Goal: Information Seeking & Learning: Find specific fact

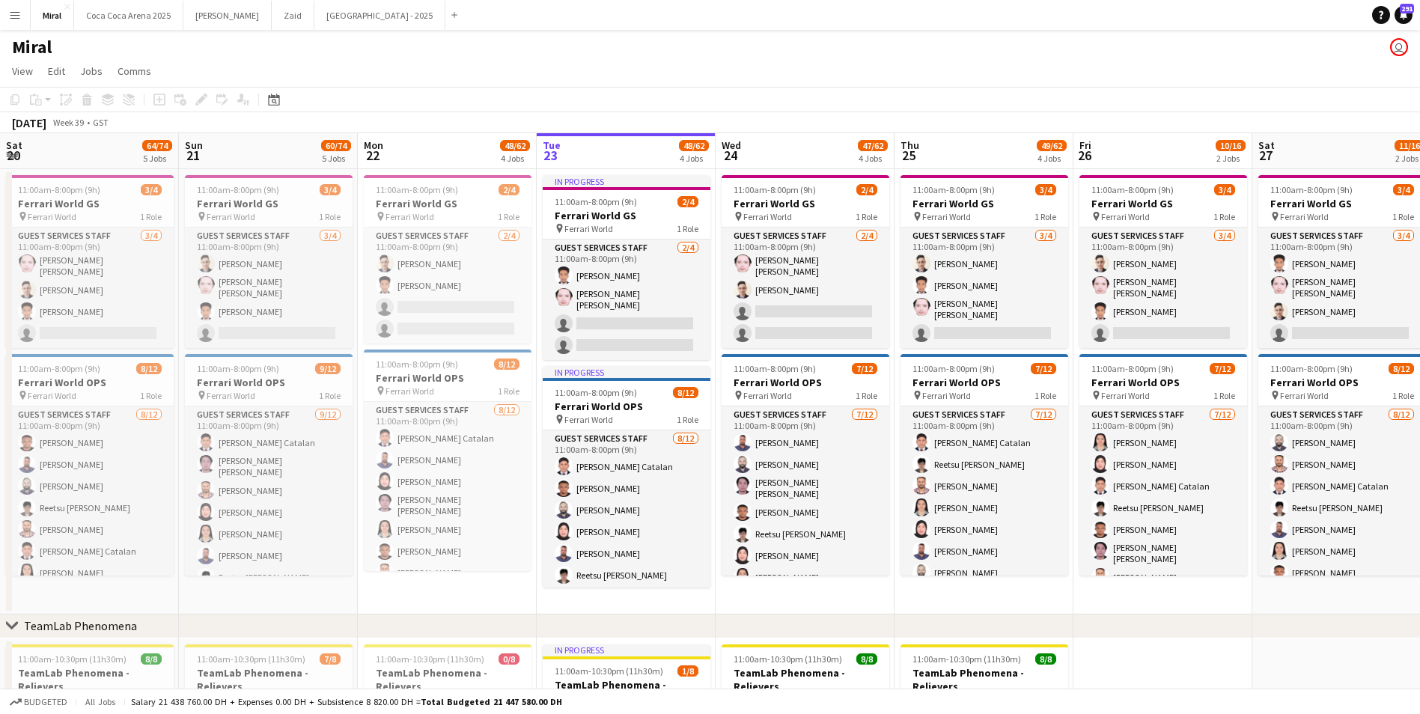
scroll to position [0, 358]
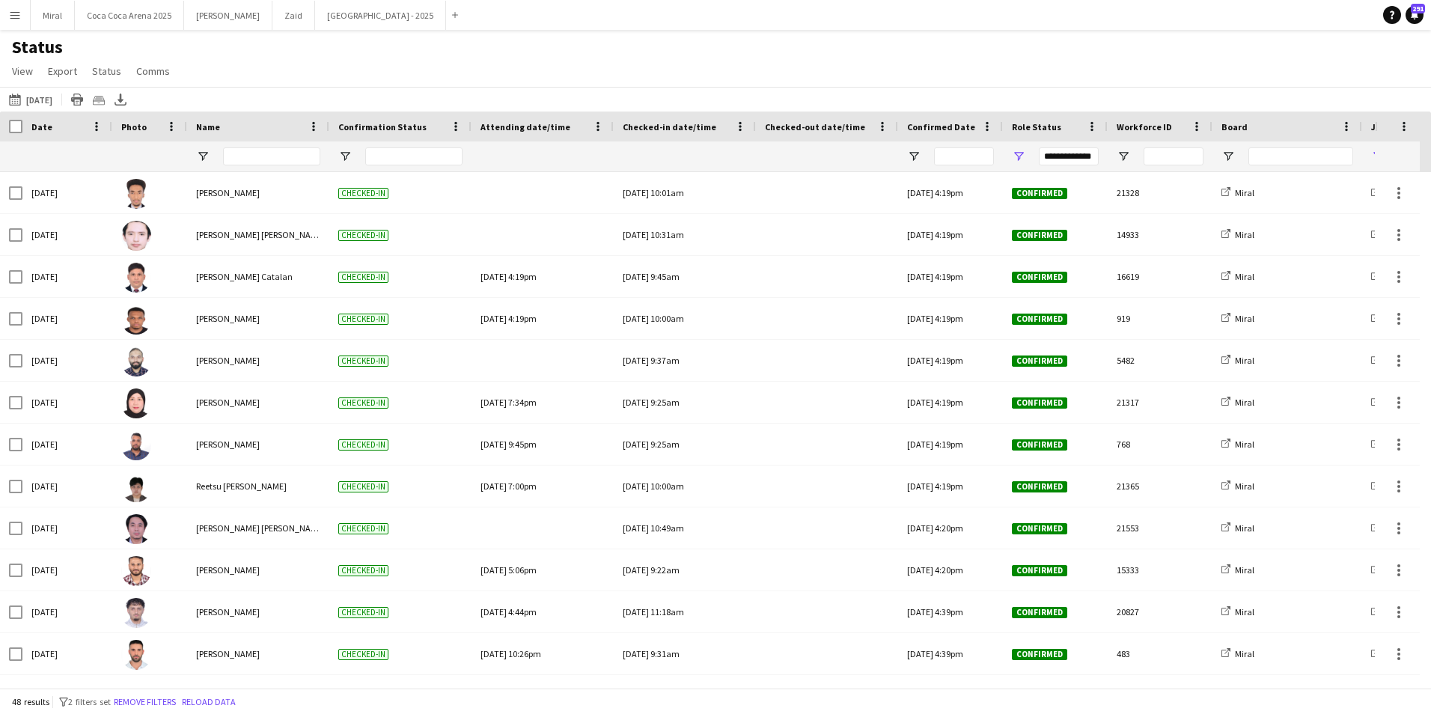
click at [12, 13] on app-icon "Menu" at bounding box center [15, 15] width 12 height 12
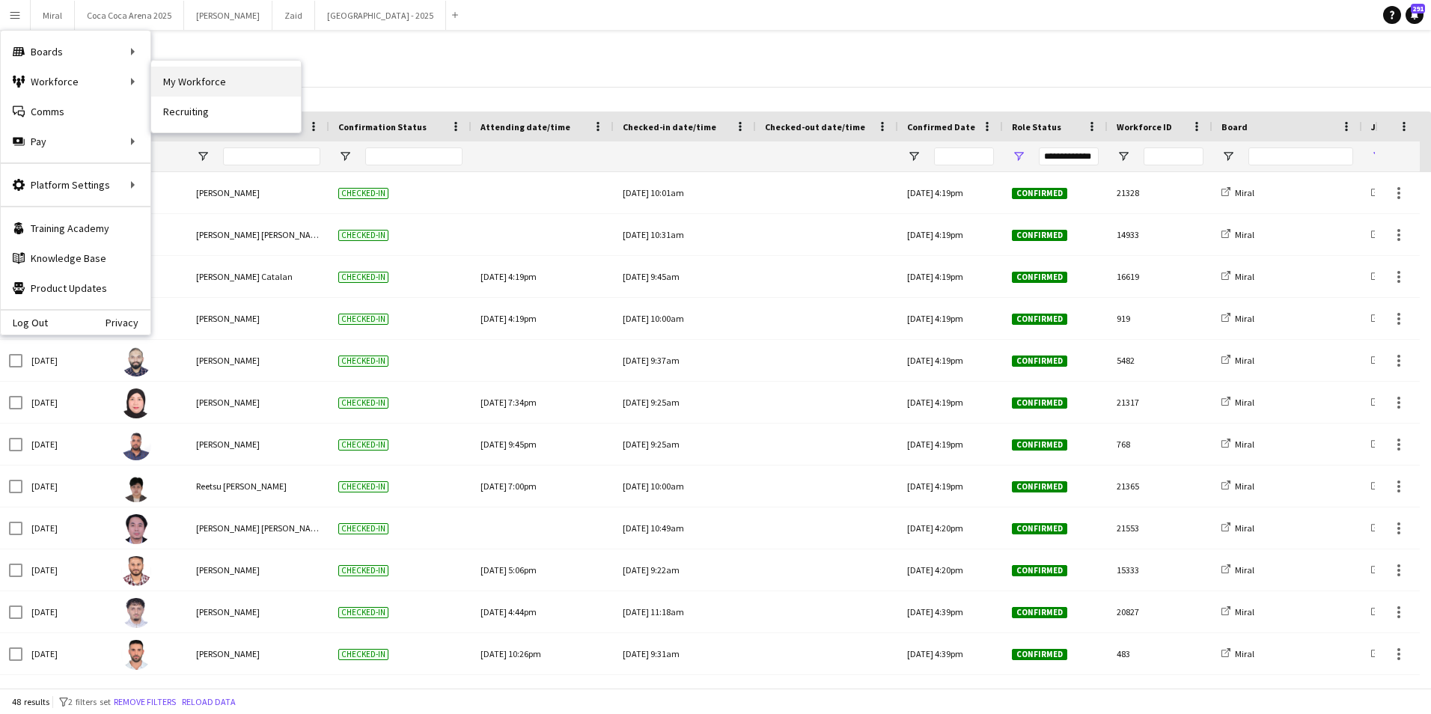
click at [186, 76] on link "My Workforce" at bounding box center [226, 82] width 150 height 30
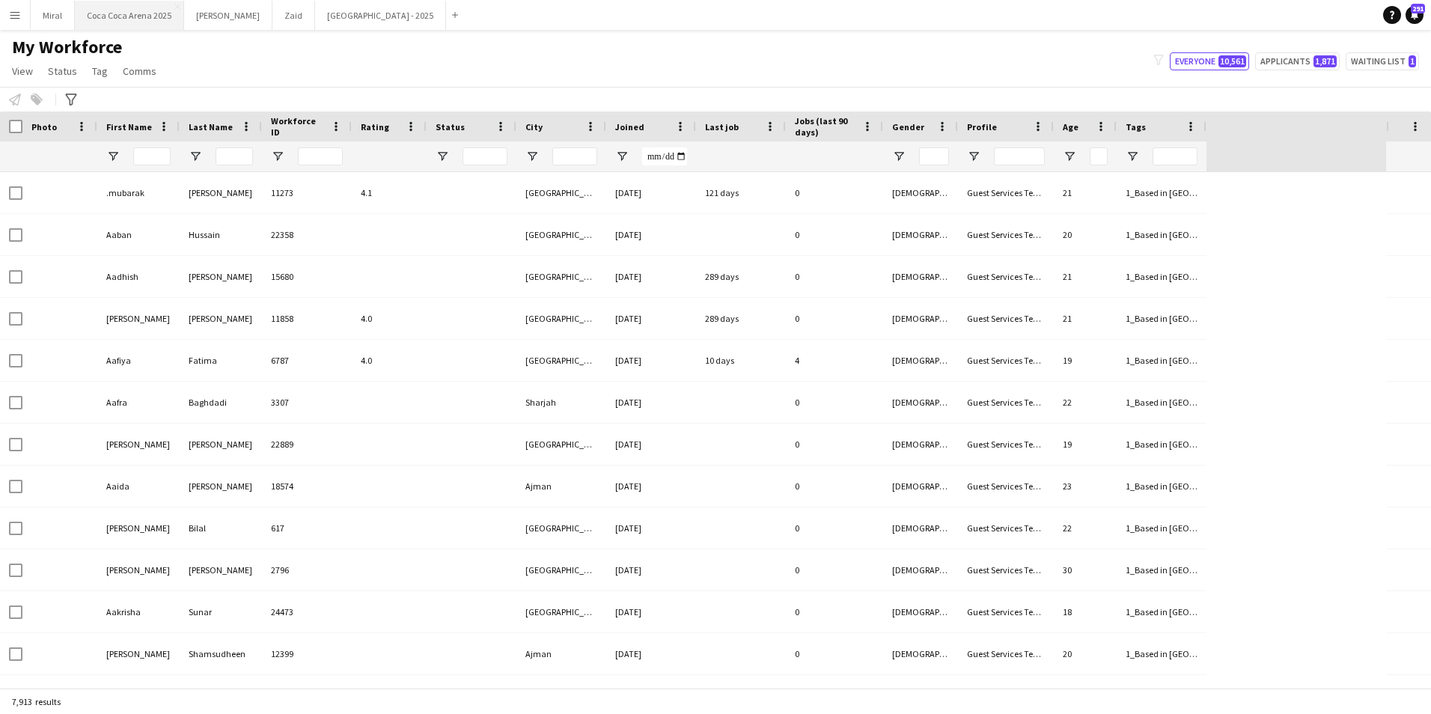
type input "***"
type input "**********"
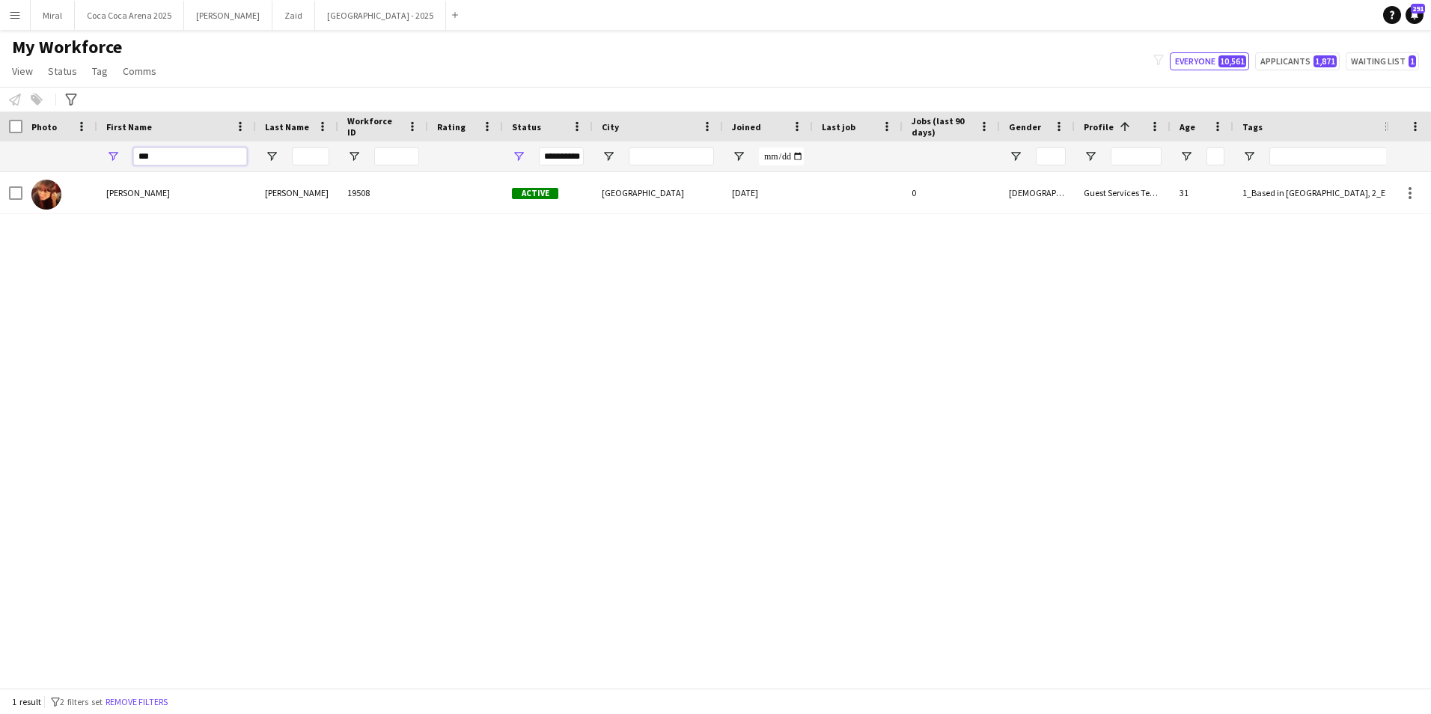
drag, startPoint x: 171, startPoint y: 153, endPoint x: 122, endPoint y: 162, distance: 50.1
click at [122, 162] on div "***" at bounding box center [176, 156] width 159 height 30
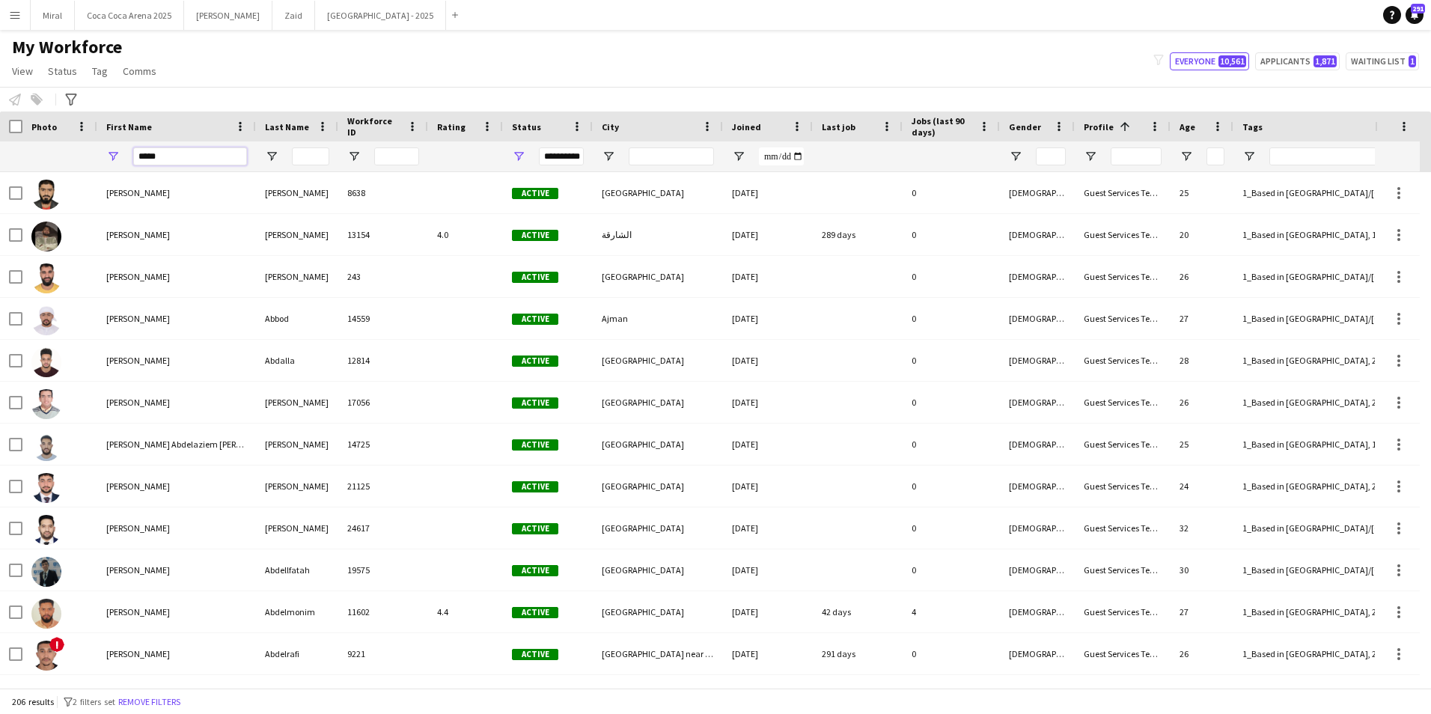
type input "*****"
click at [304, 151] on input "Last Name Filter Input" at bounding box center [310, 156] width 37 height 18
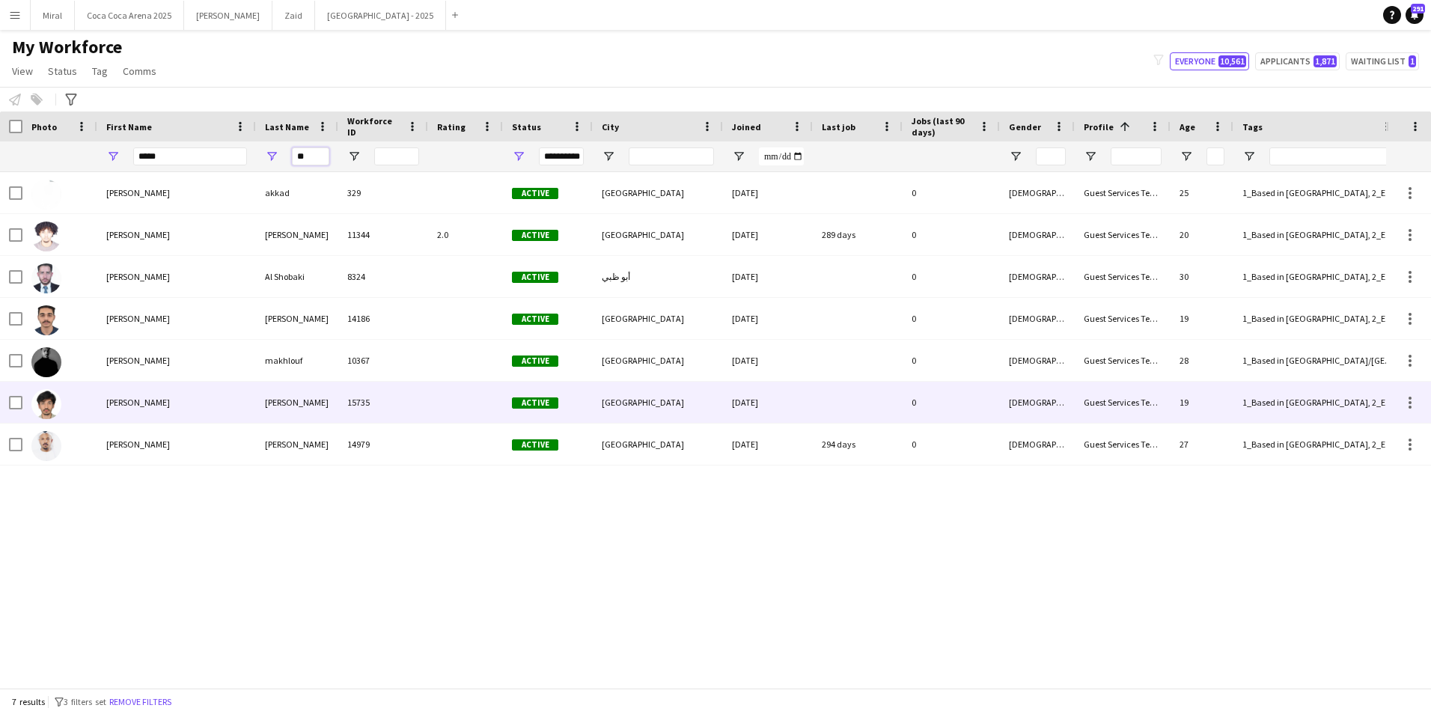
type input "**"
click at [234, 412] on div "Ahmed Mohammad" at bounding box center [176, 402] width 159 height 41
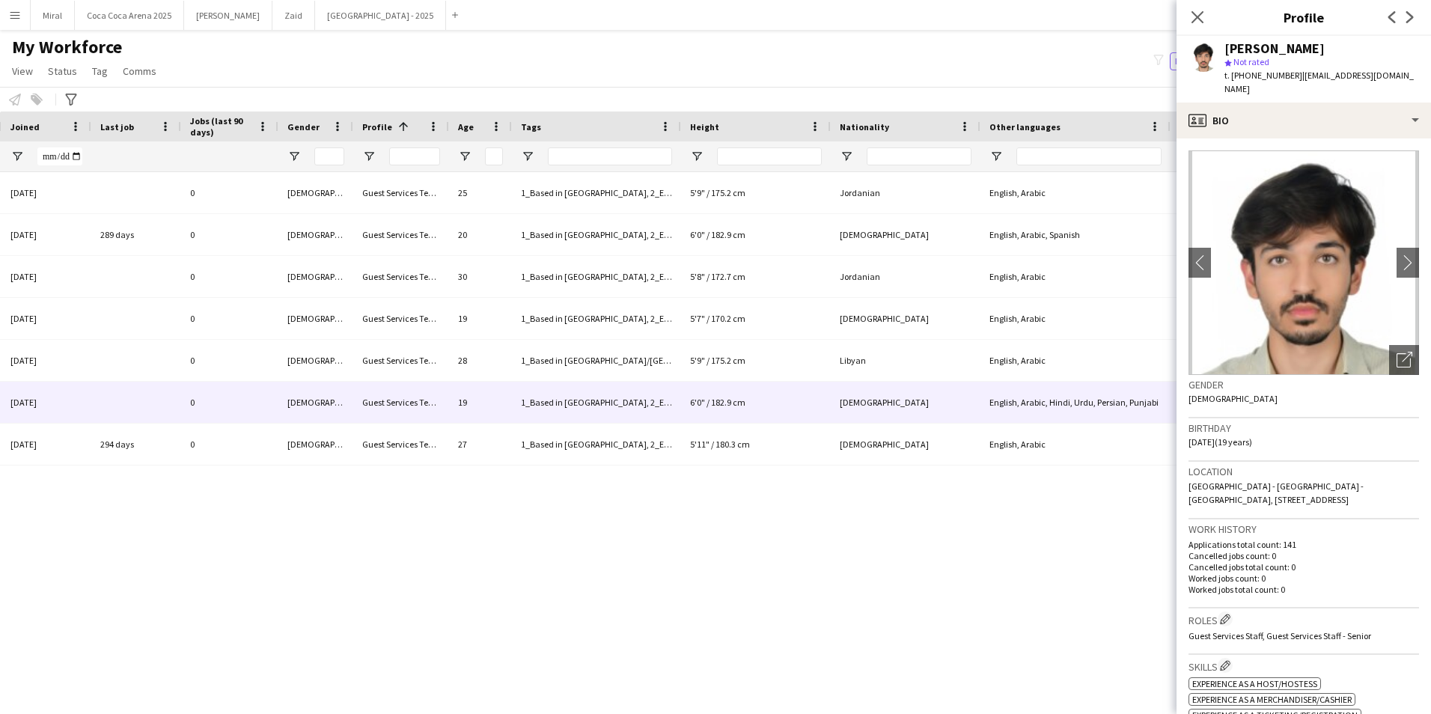
scroll to position [0, 904]
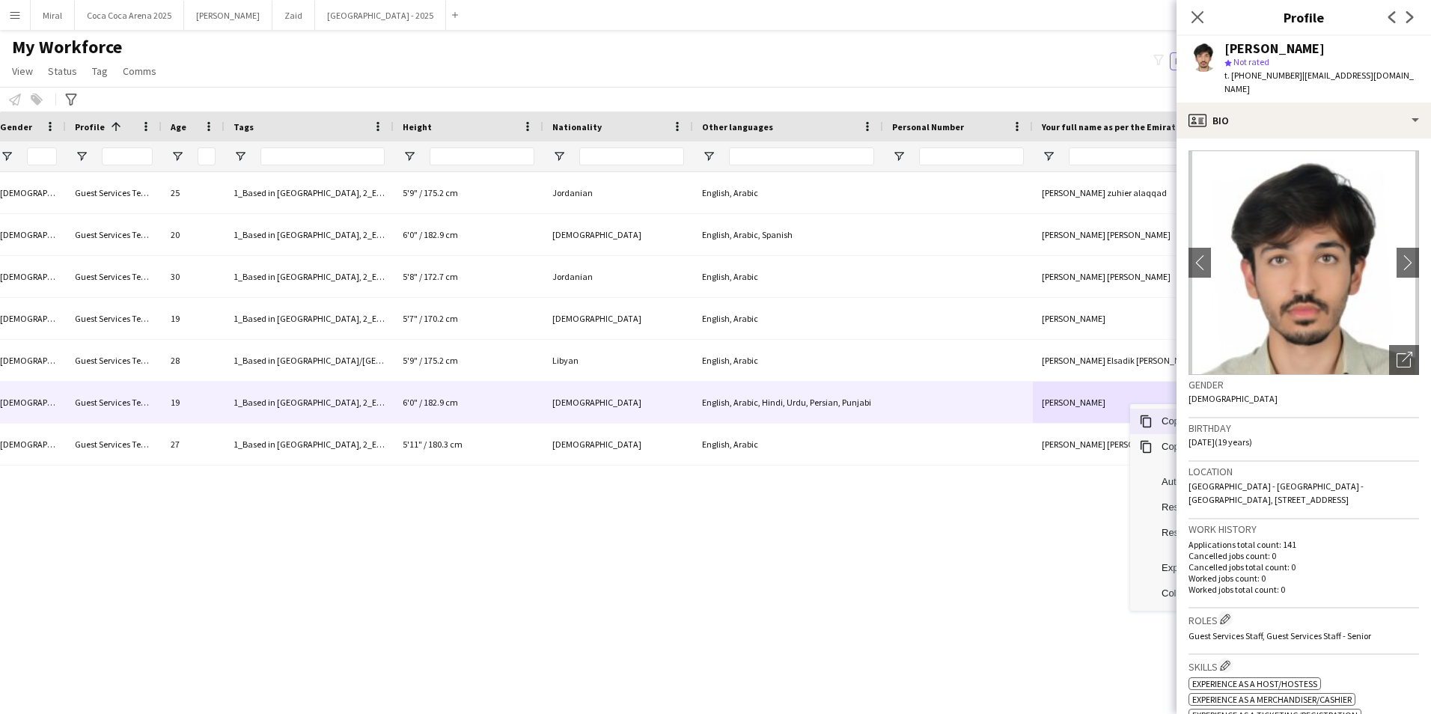
click at [1169, 424] on span "Copy" at bounding box center [1216, 421] width 127 height 25
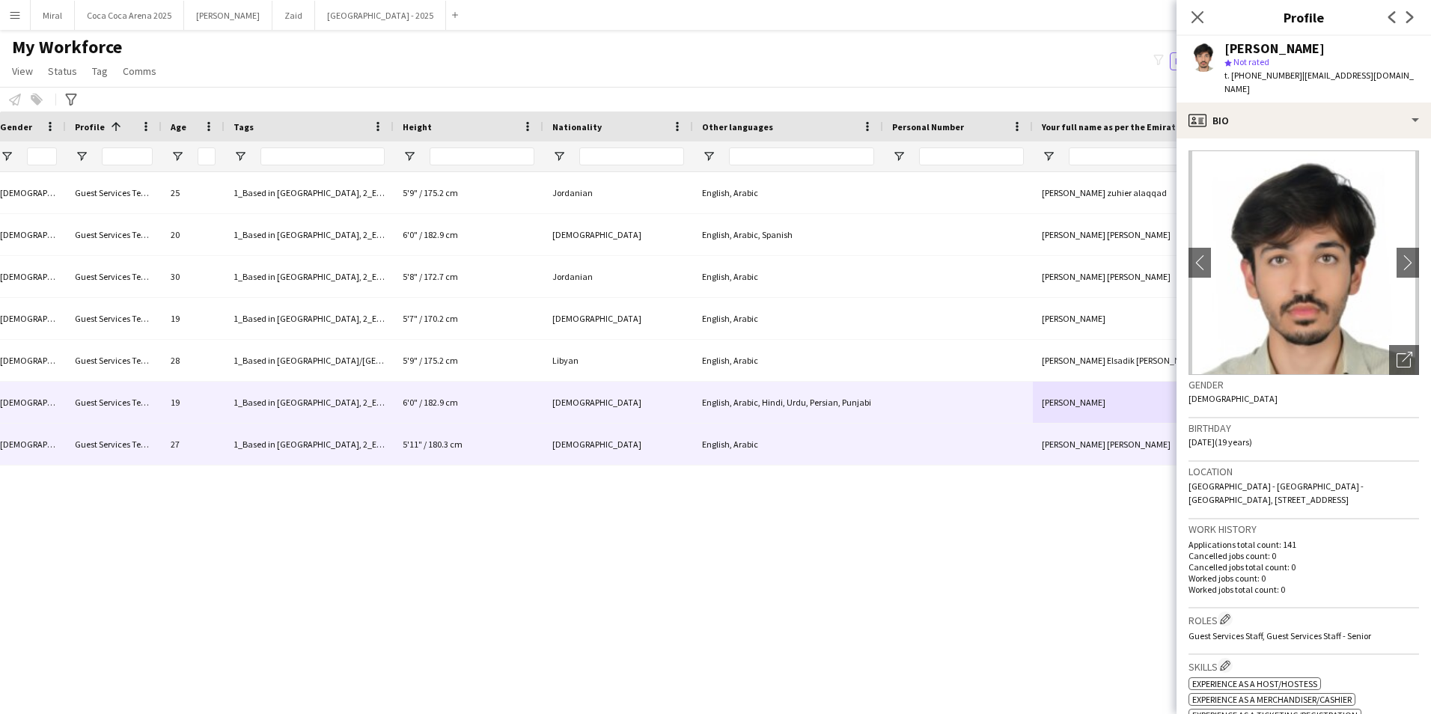
click at [1073, 522] on div "0 Male Guest Services Team 25 1_Based in Abu Dhabi, 2_English Level = 2/3 Good …" at bounding box center [693, 424] width 1386 height 505
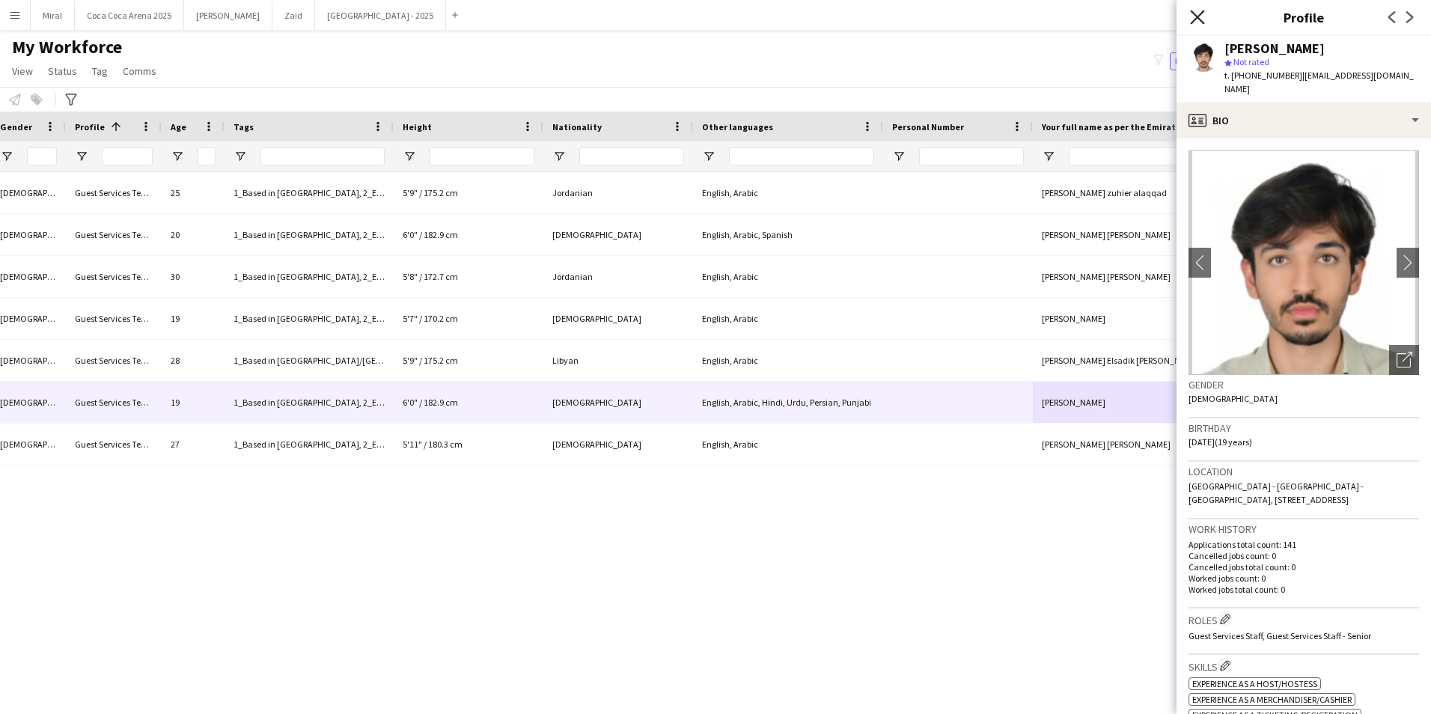
click at [1201, 16] on icon "Close pop-in" at bounding box center [1197, 17] width 14 height 14
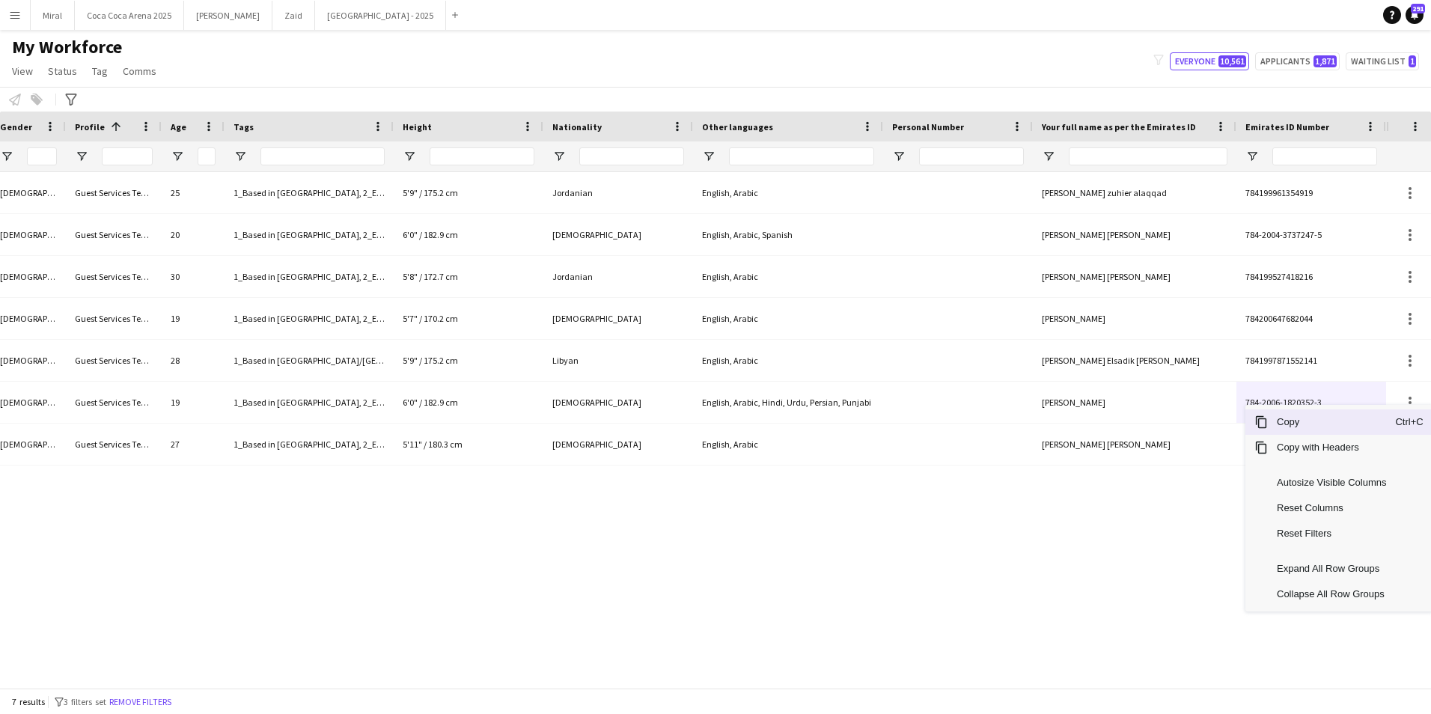
click at [1284, 420] on span "Copy" at bounding box center [1331, 421] width 127 height 25
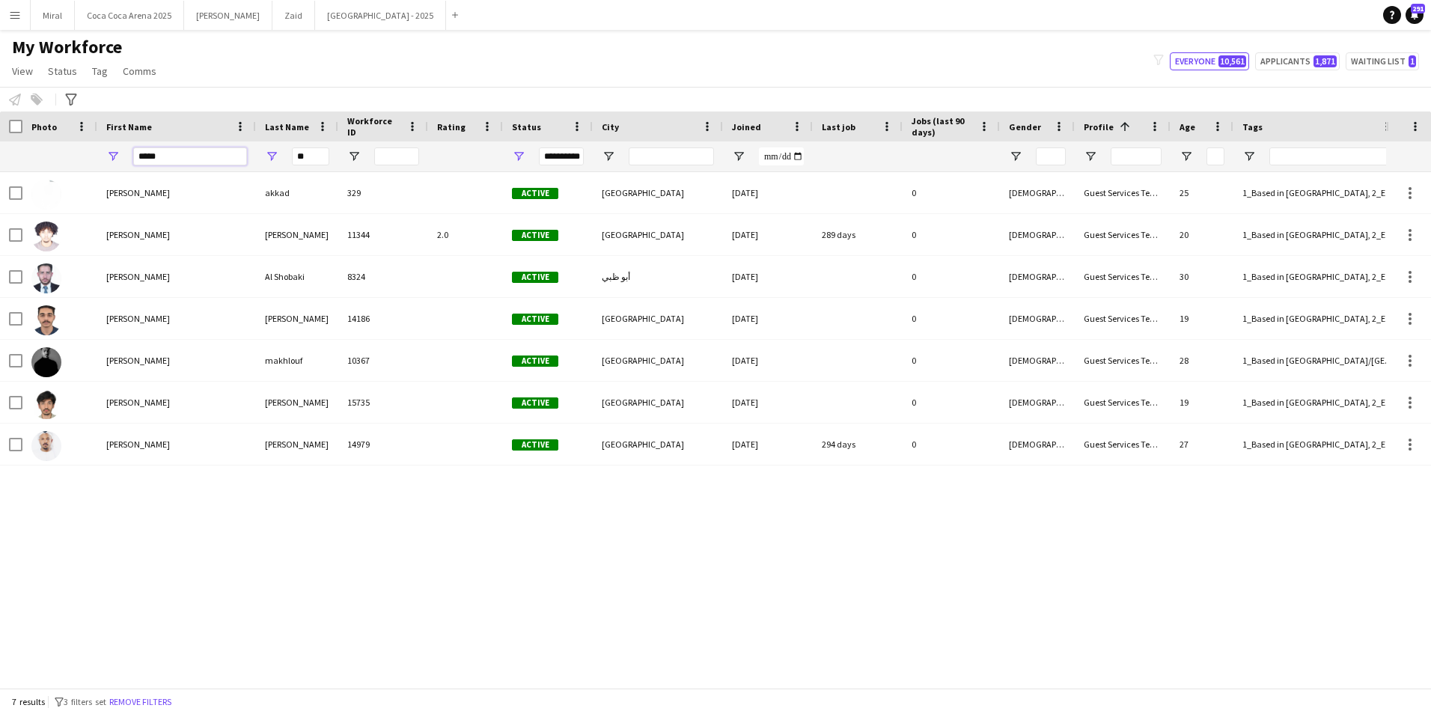
drag, startPoint x: 182, startPoint y: 155, endPoint x: 88, endPoint y: 153, distance: 93.6
click at [88, 153] on div "**" at bounding box center [1197, 156] width 2395 height 30
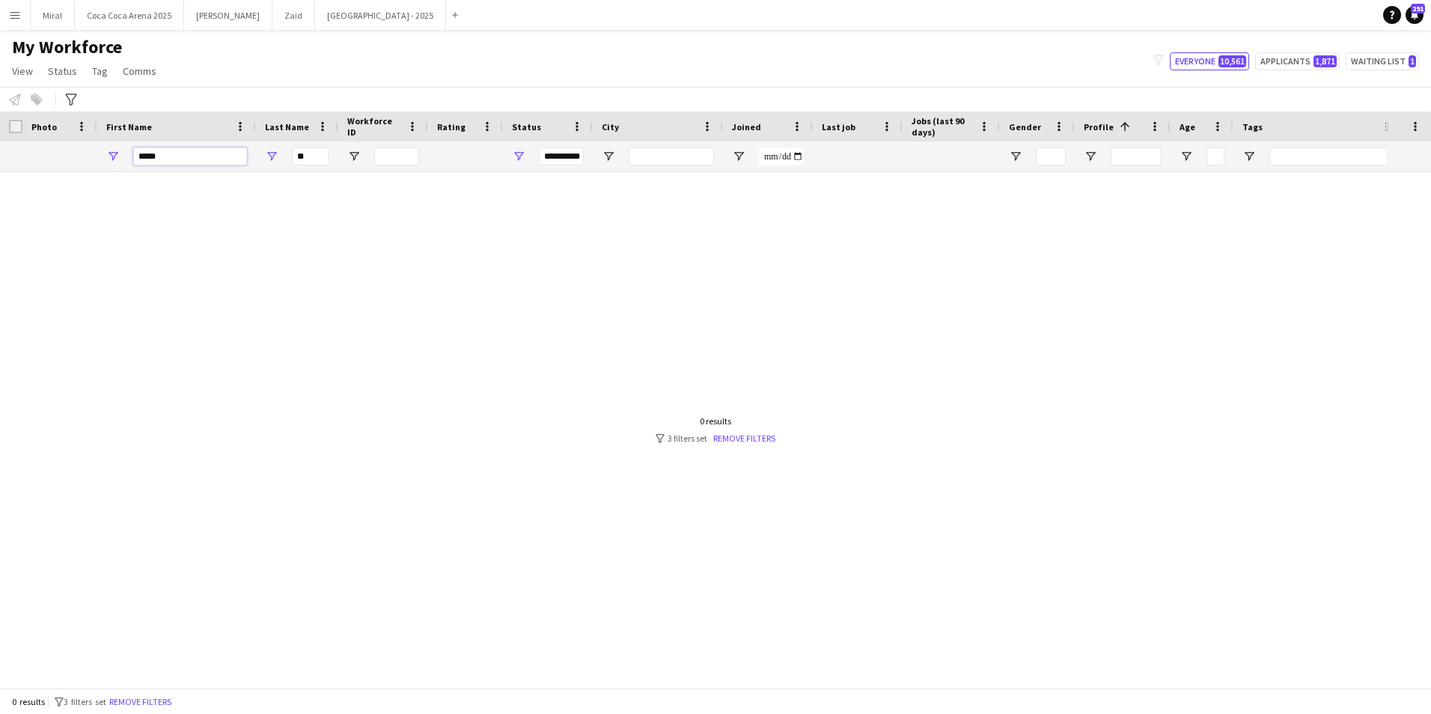
type input "*****"
type input "*"
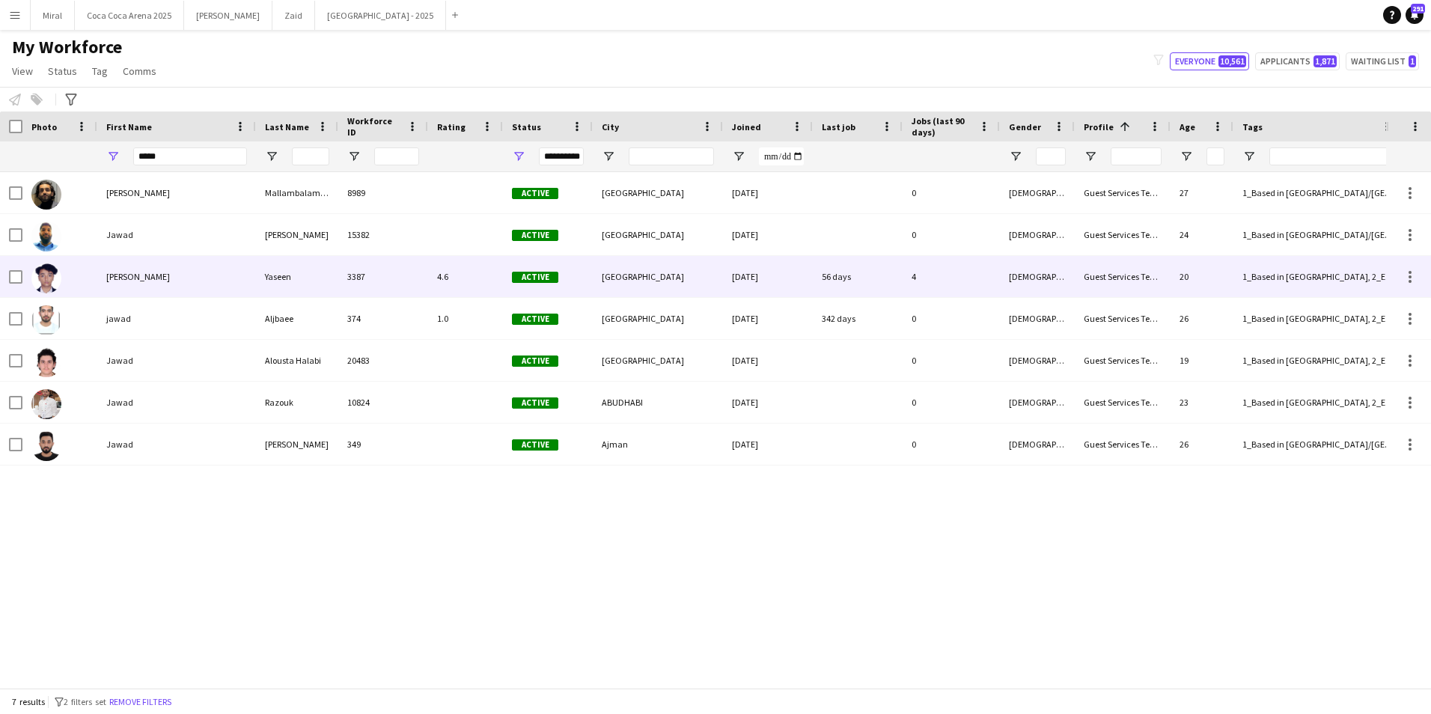
click at [228, 273] on div "Jawad Ahmed" at bounding box center [176, 276] width 159 height 41
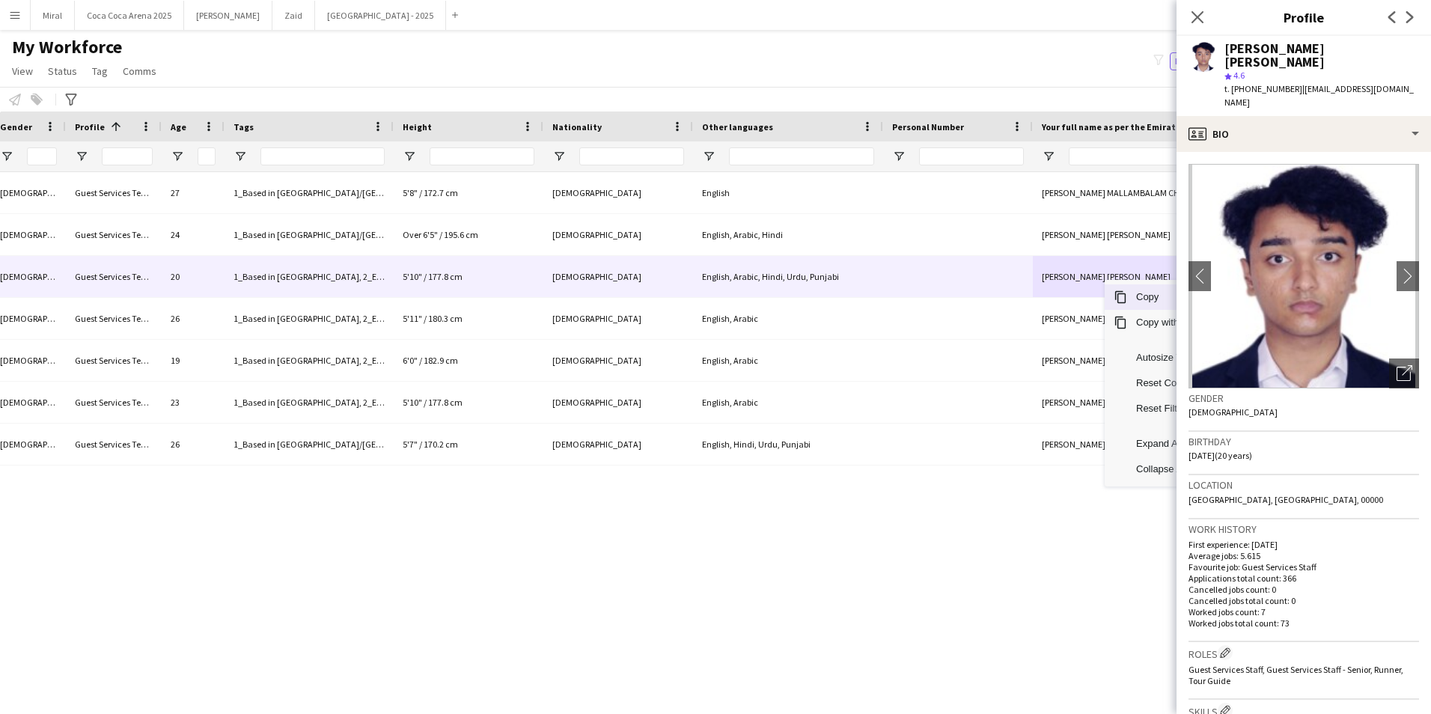
click at [1140, 299] on span "Copy" at bounding box center [1190, 296] width 127 height 25
click at [1204, 12] on icon at bounding box center [1197, 17] width 14 height 14
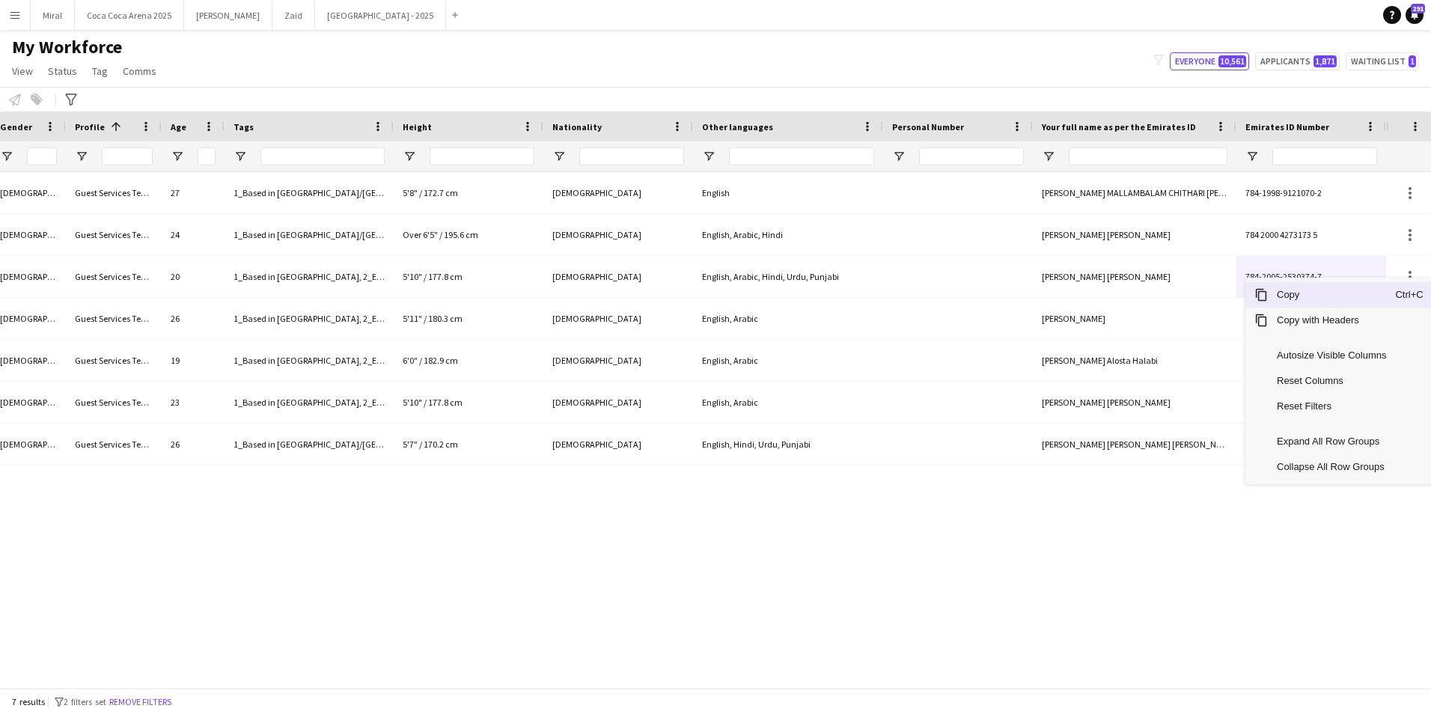
click at [1302, 292] on span "Copy" at bounding box center [1331, 294] width 127 height 25
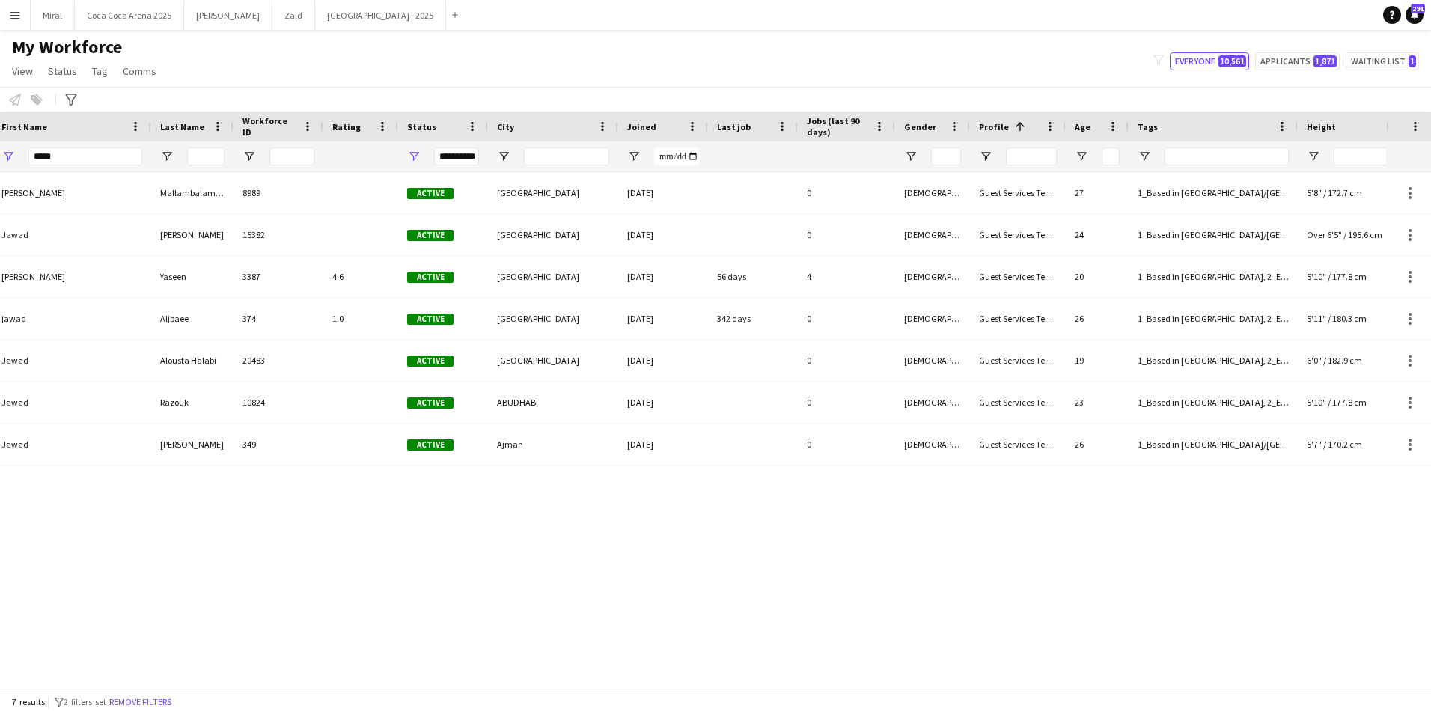
scroll to position [0, 0]
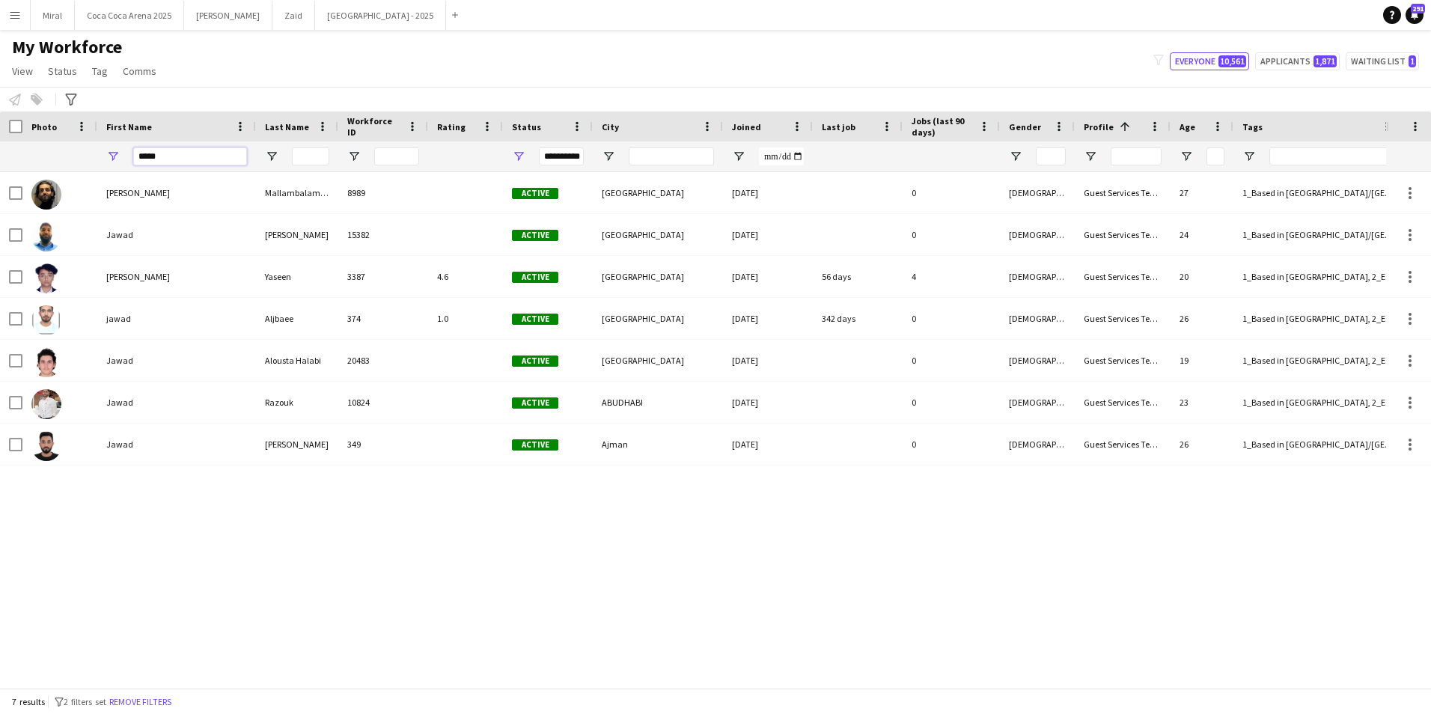
drag, startPoint x: 175, startPoint y: 158, endPoint x: 89, endPoint y: 158, distance: 86.1
click at [89, 158] on div at bounding box center [1197, 156] width 2395 height 30
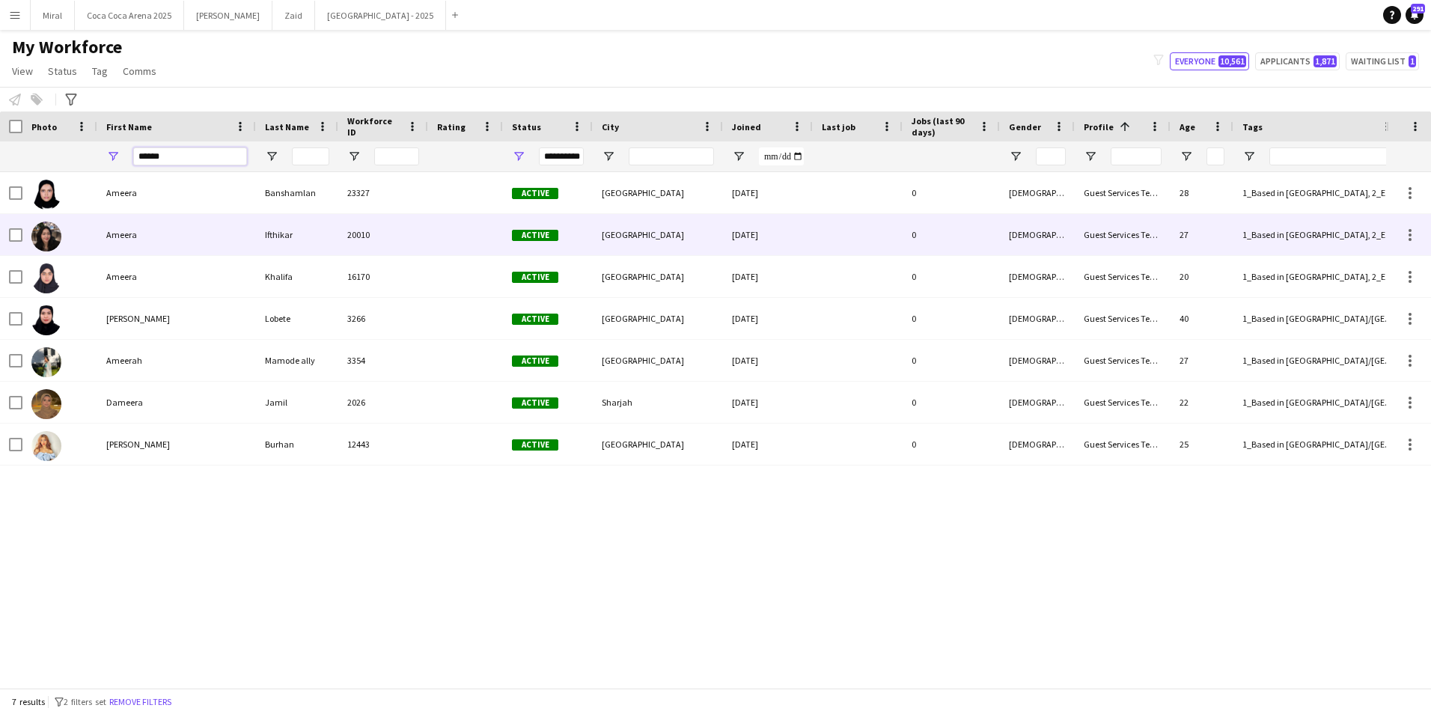
type input "******"
click at [206, 233] on div "Ameera" at bounding box center [176, 234] width 159 height 41
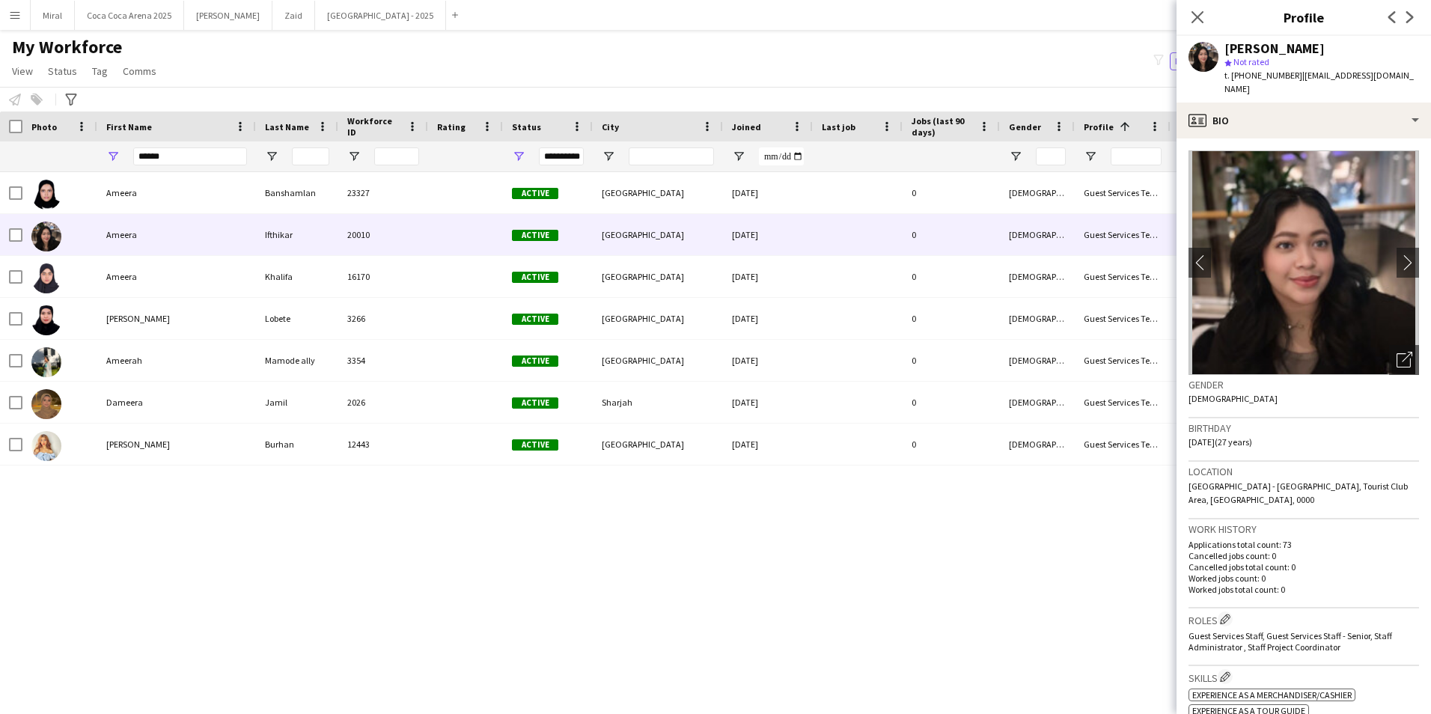
scroll to position [0, 514]
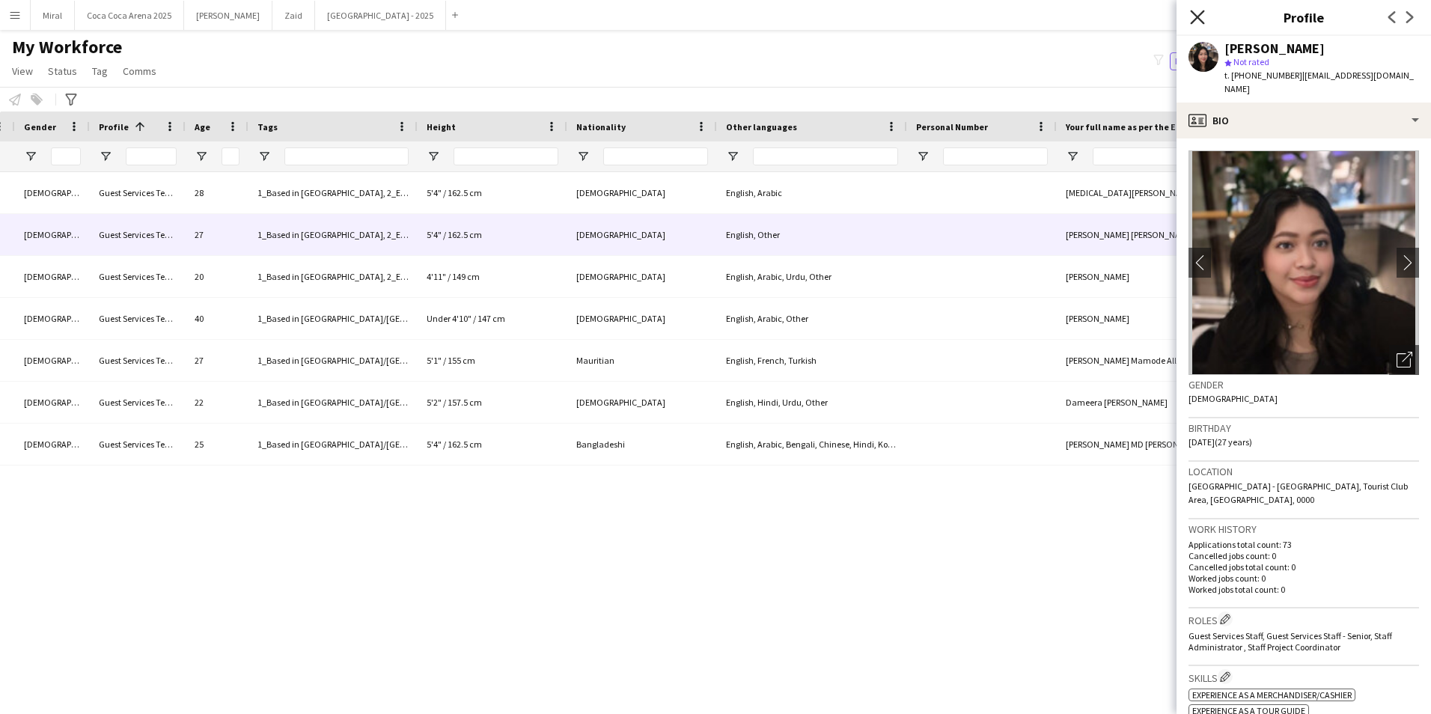
click at [1200, 16] on icon "Close pop-in" at bounding box center [1197, 17] width 14 height 14
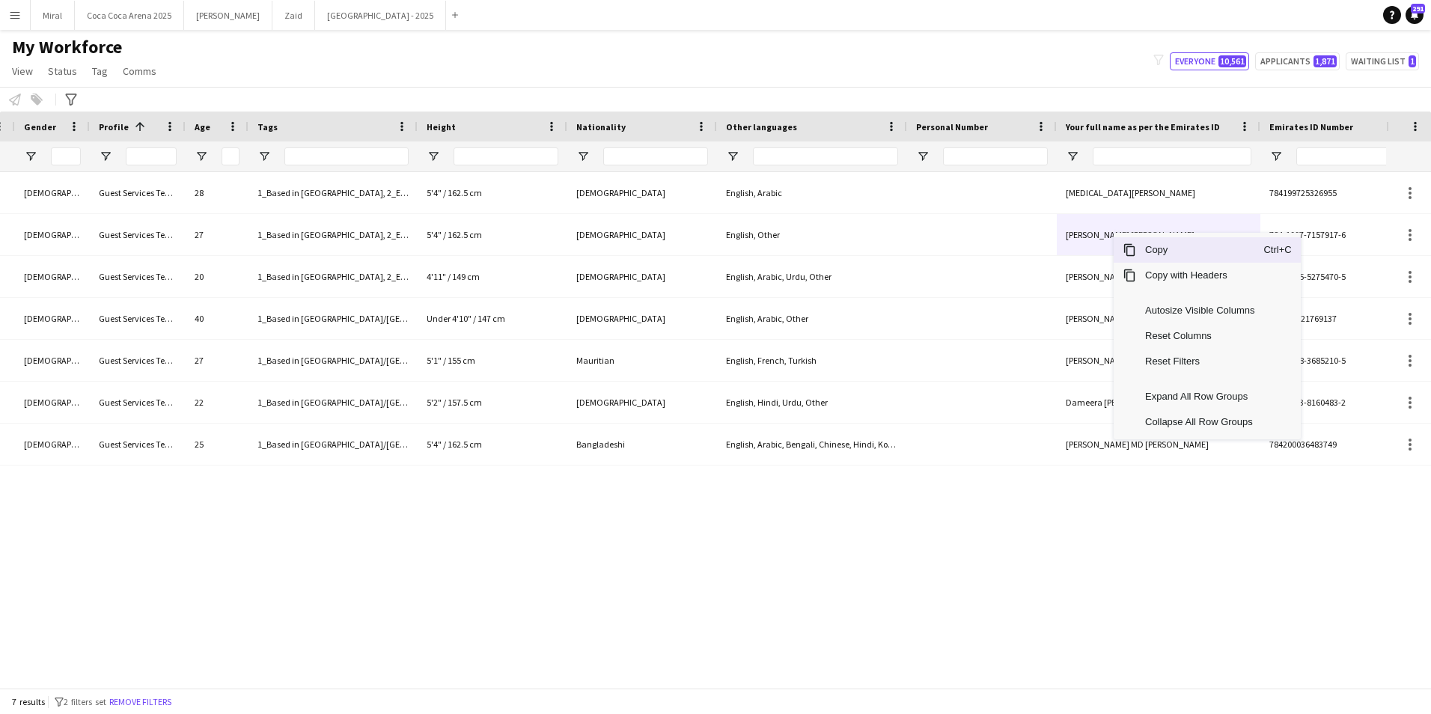
click at [1158, 254] on span "Copy" at bounding box center [1199, 249] width 127 height 25
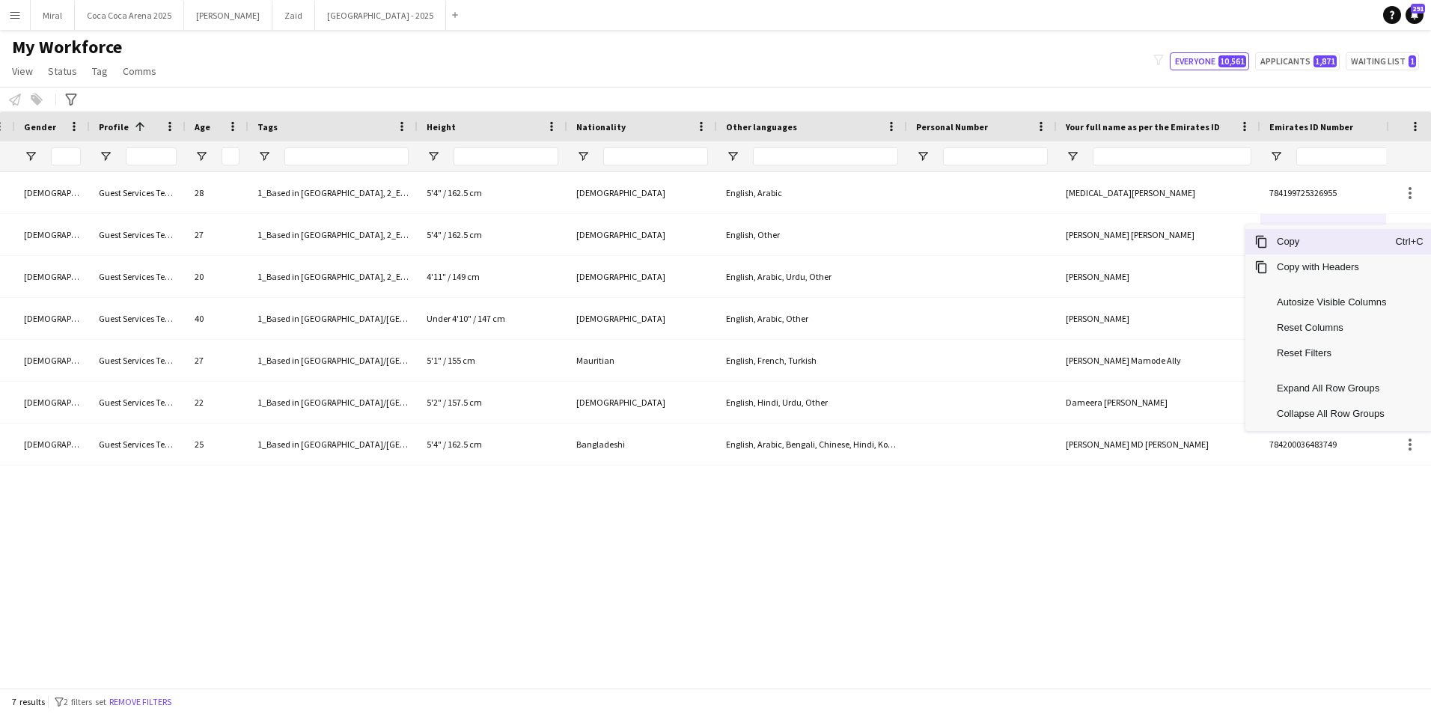
click at [1301, 240] on span "Copy" at bounding box center [1331, 241] width 127 height 25
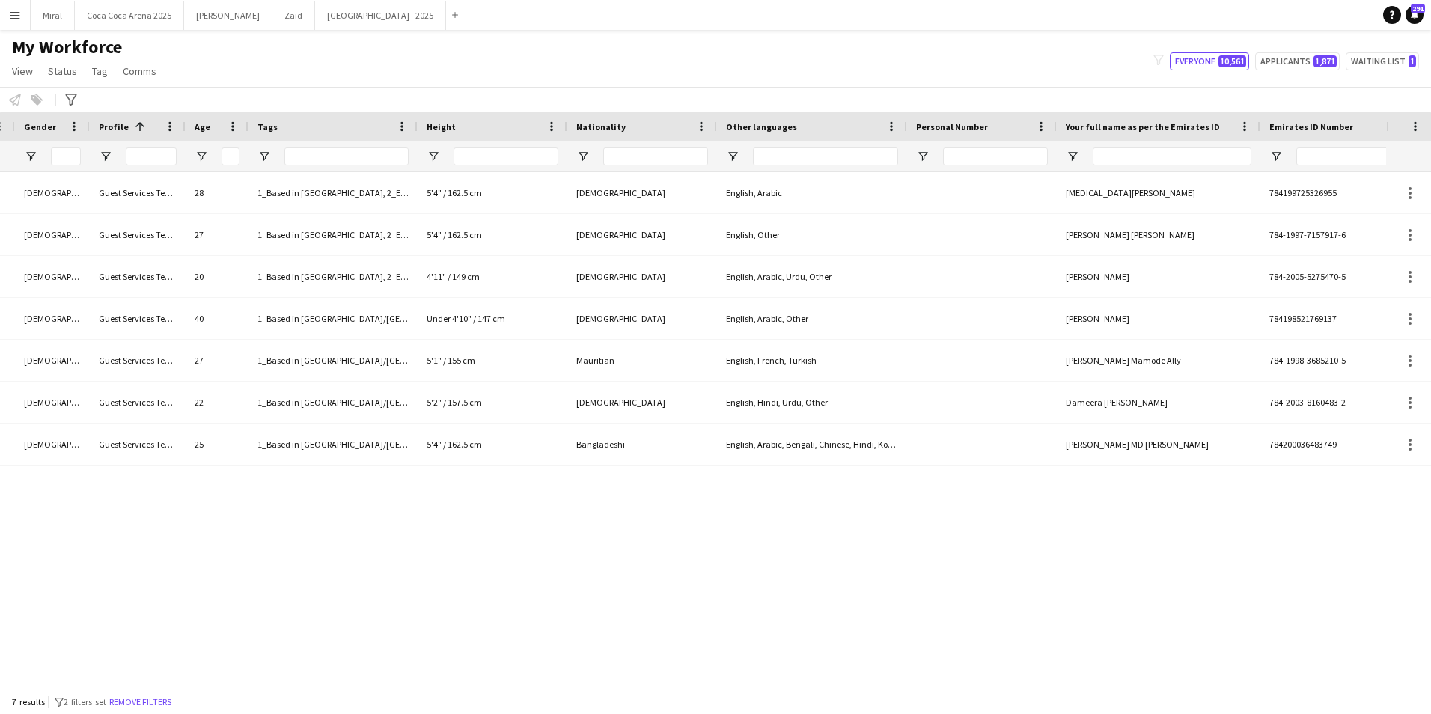
scroll to position [0, 561]
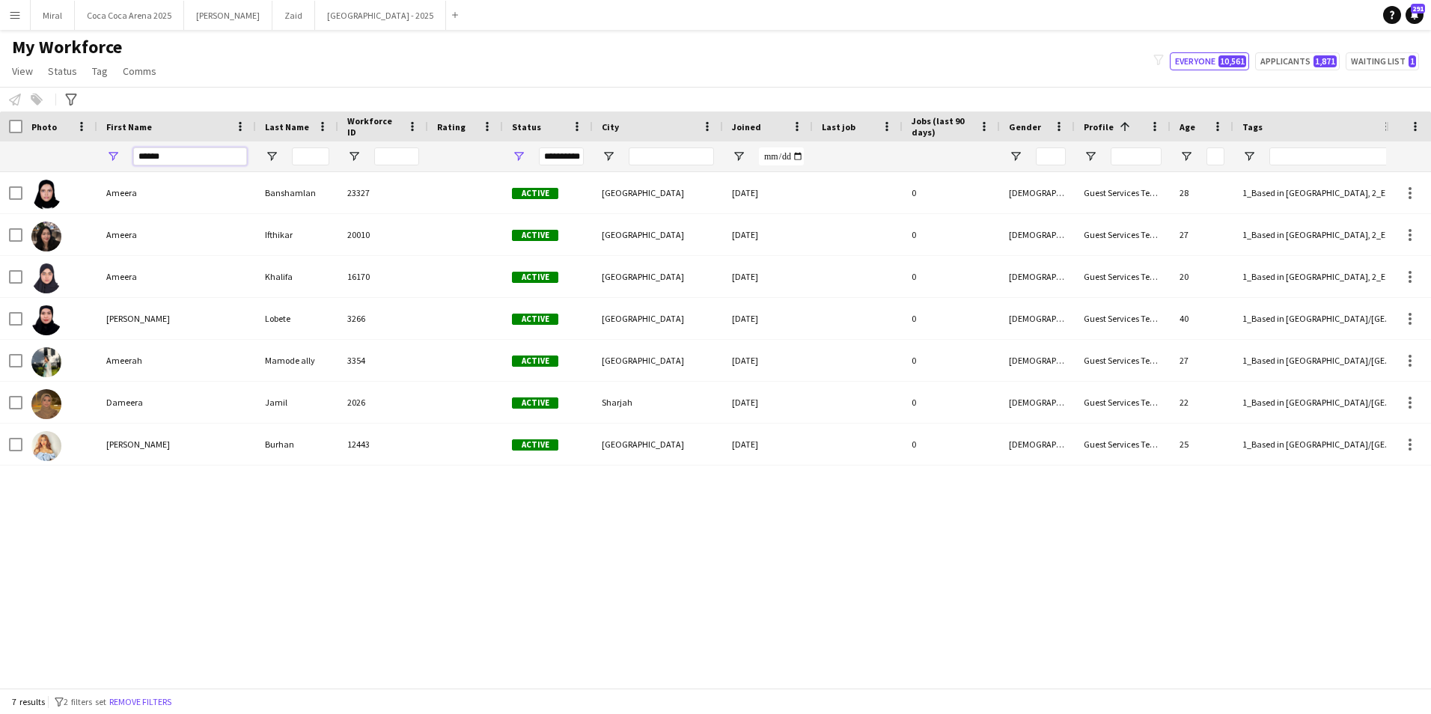
drag, startPoint x: 180, startPoint y: 156, endPoint x: 21, endPoint y: 163, distance: 159.6
click at [27, 164] on div at bounding box center [1197, 156] width 2395 height 30
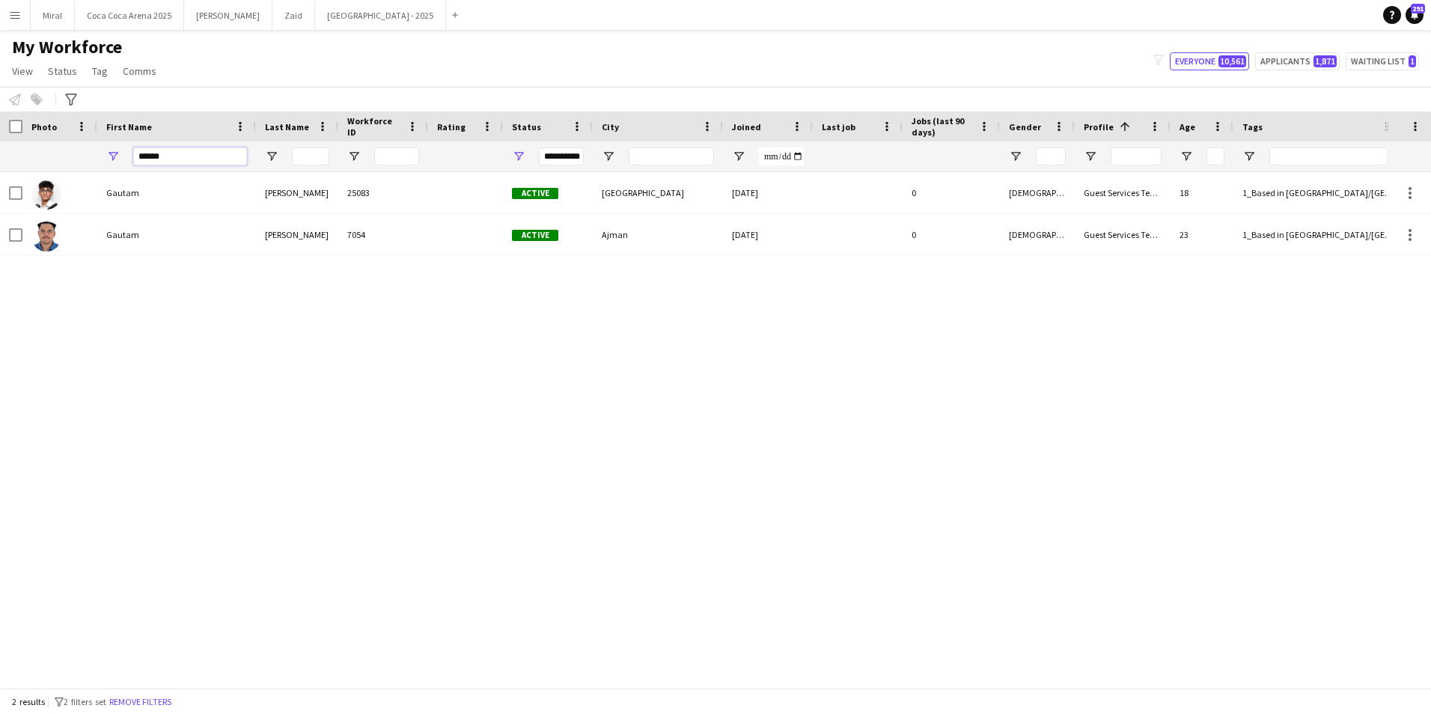
type input "******"
click at [262, 347] on div "Gautam Nambiar 25083 Active Dubai 11-09-2025 0 Male Guest Services Team 18 1_Ba…" at bounding box center [693, 424] width 1386 height 505
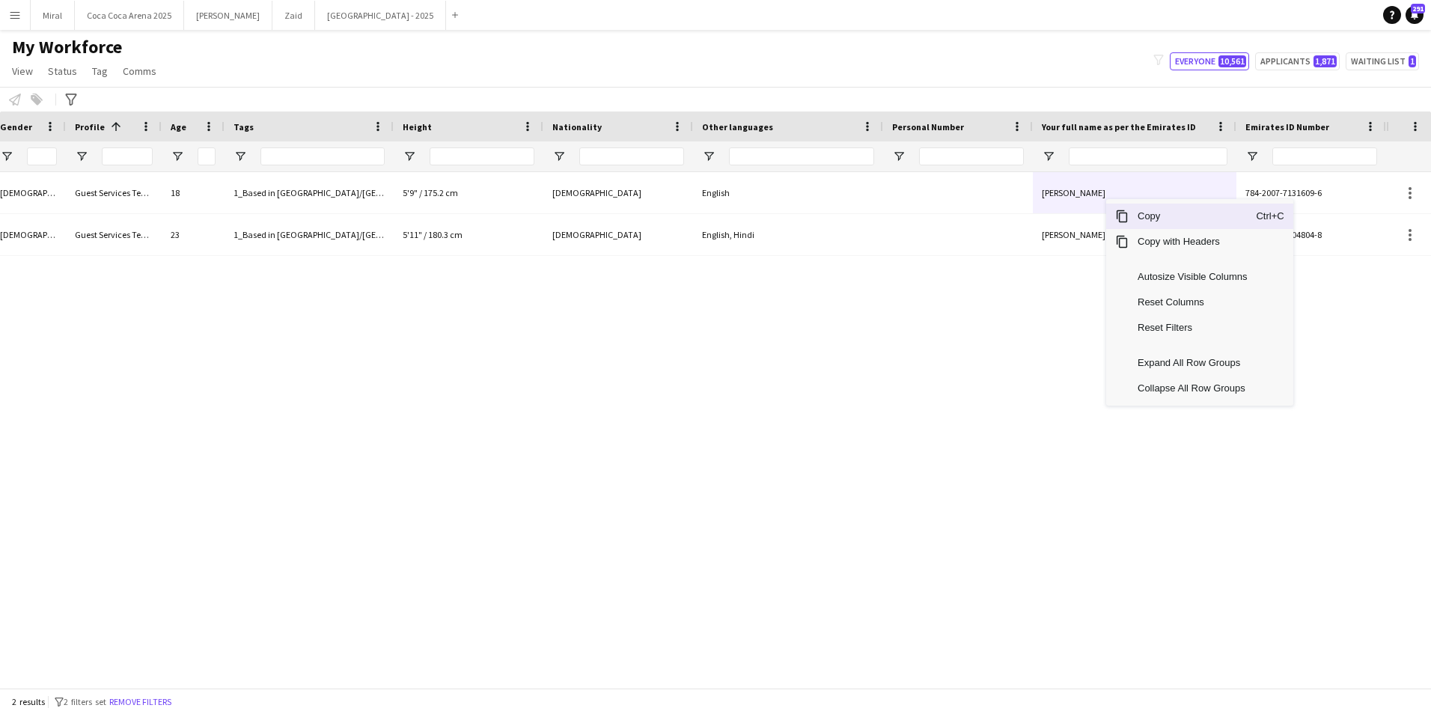
click at [1152, 219] on span "Copy" at bounding box center [1192, 216] width 127 height 25
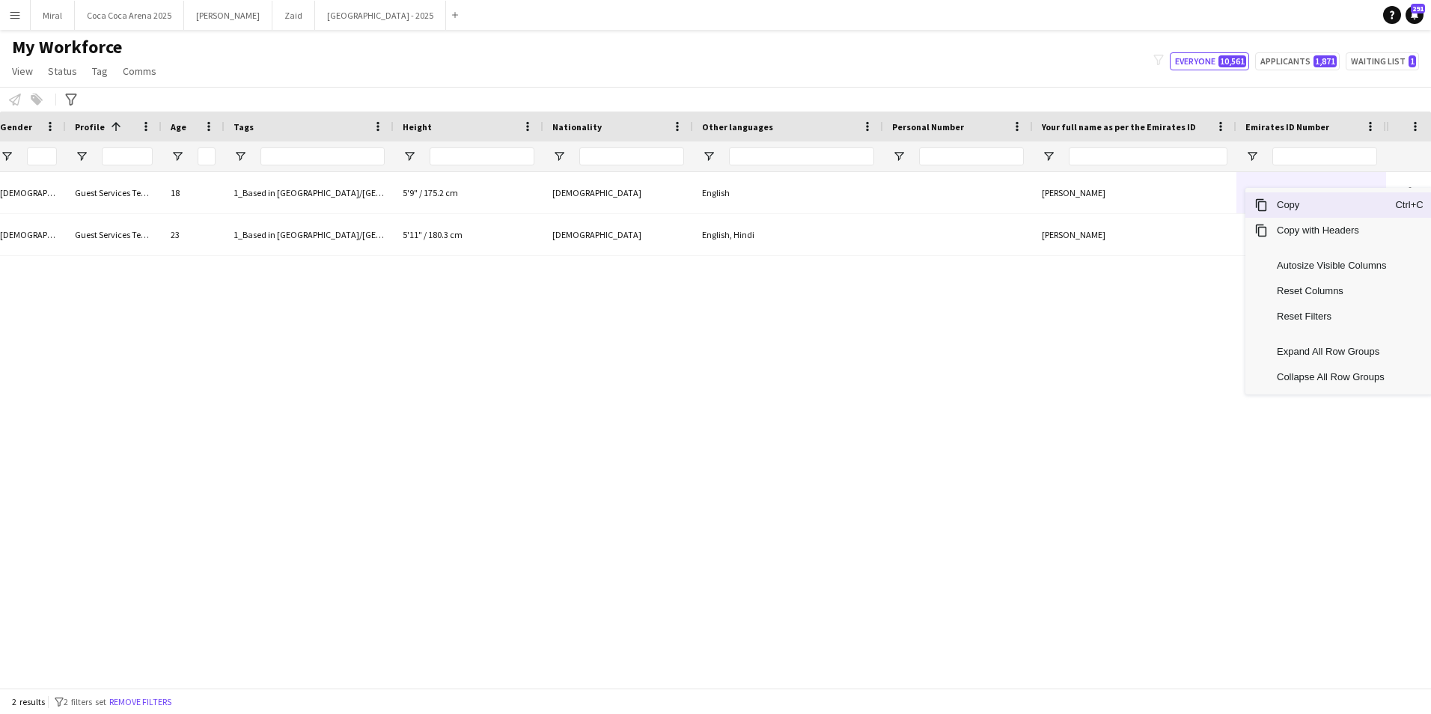
click at [1310, 204] on span "Copy" at bounding box center [1331, 204] width 127 height 25
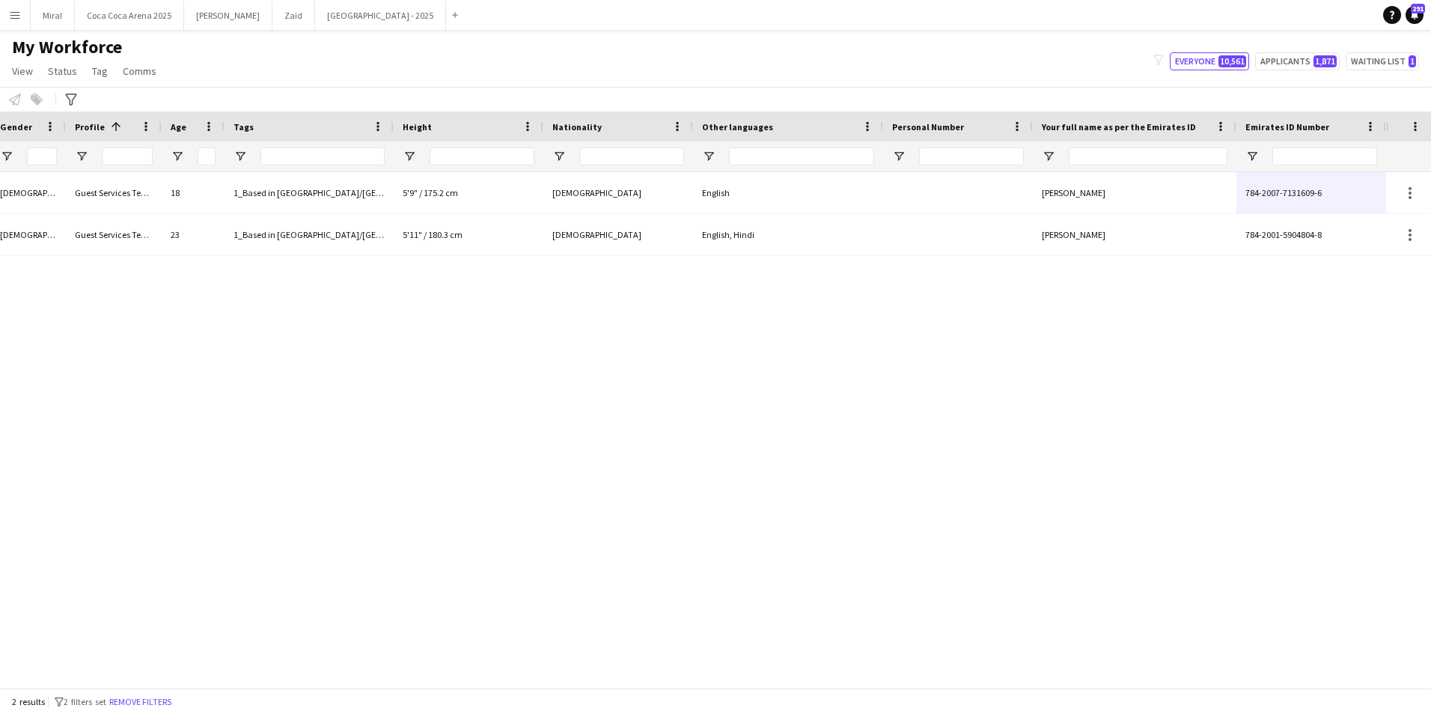
drag, startPoint x: 734, startPoint y: 676, endPoint x: 276, endPoint y: 704, distance: 458.2
click at [272, 713] on html "Menu Boards Boards Boards All jobs Status Workforce Workforce My Workforce Recr…" at bounding box center [715, 357] width 1431 height 714
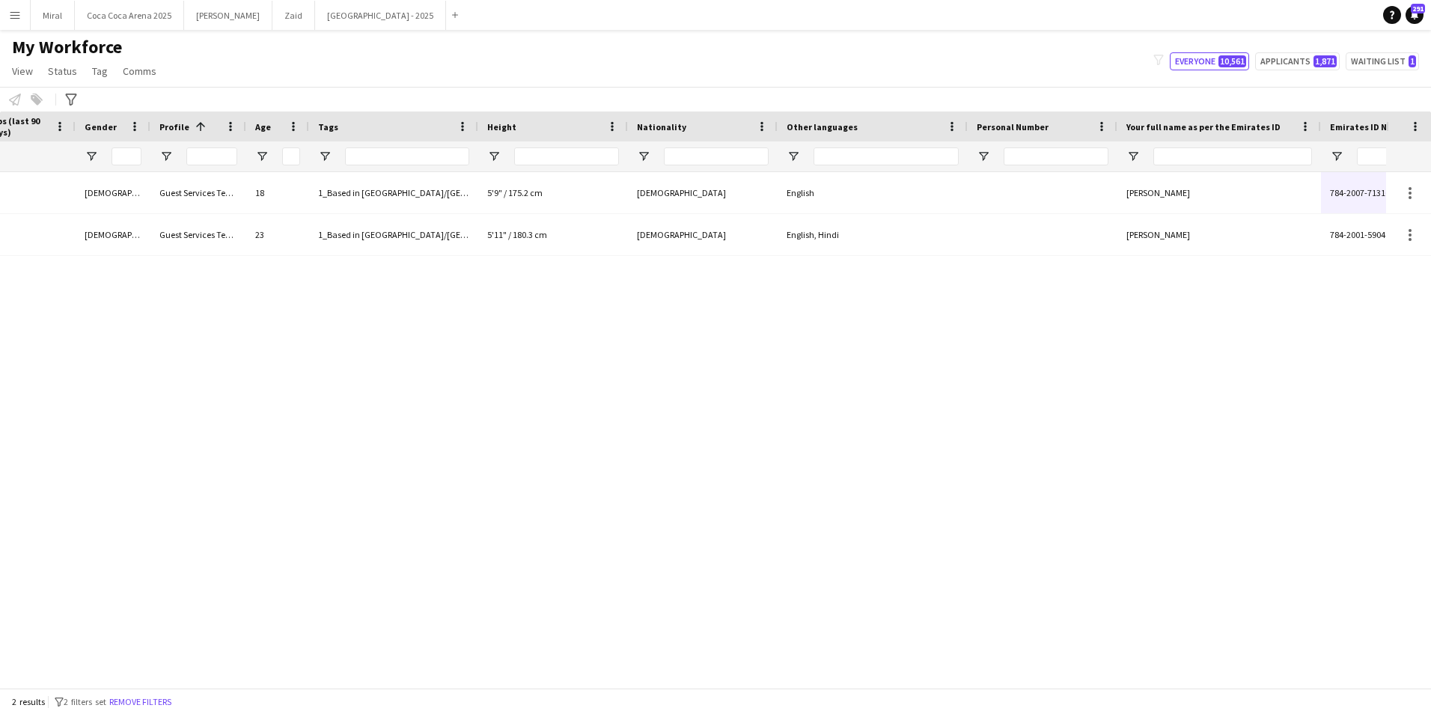
scroll to position [0, 461]
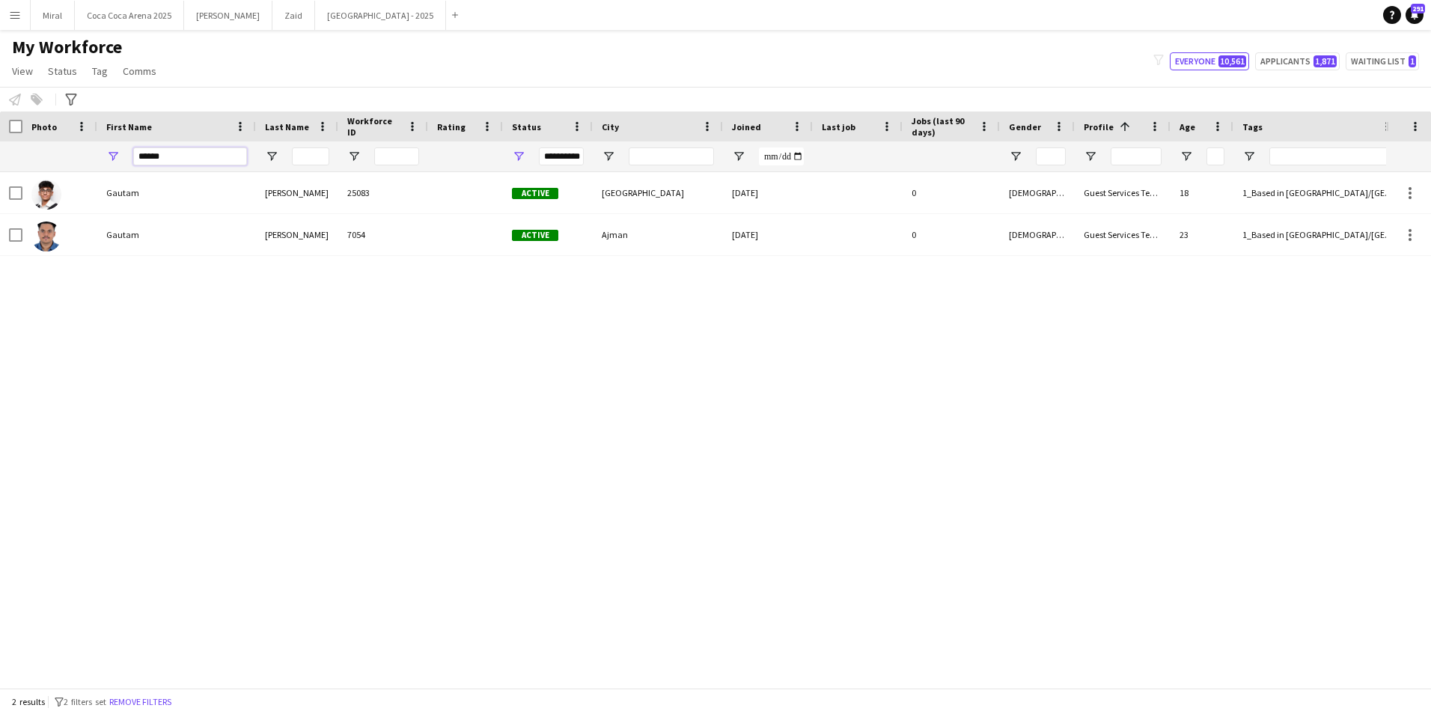
drag, startPoint x: 188, startPoint y: 159, endPoint x: 77, endPoint y: 160, distance: 110.8
click at [78, 161] on div at bounding box center [1197, 156] width 2395 height 30
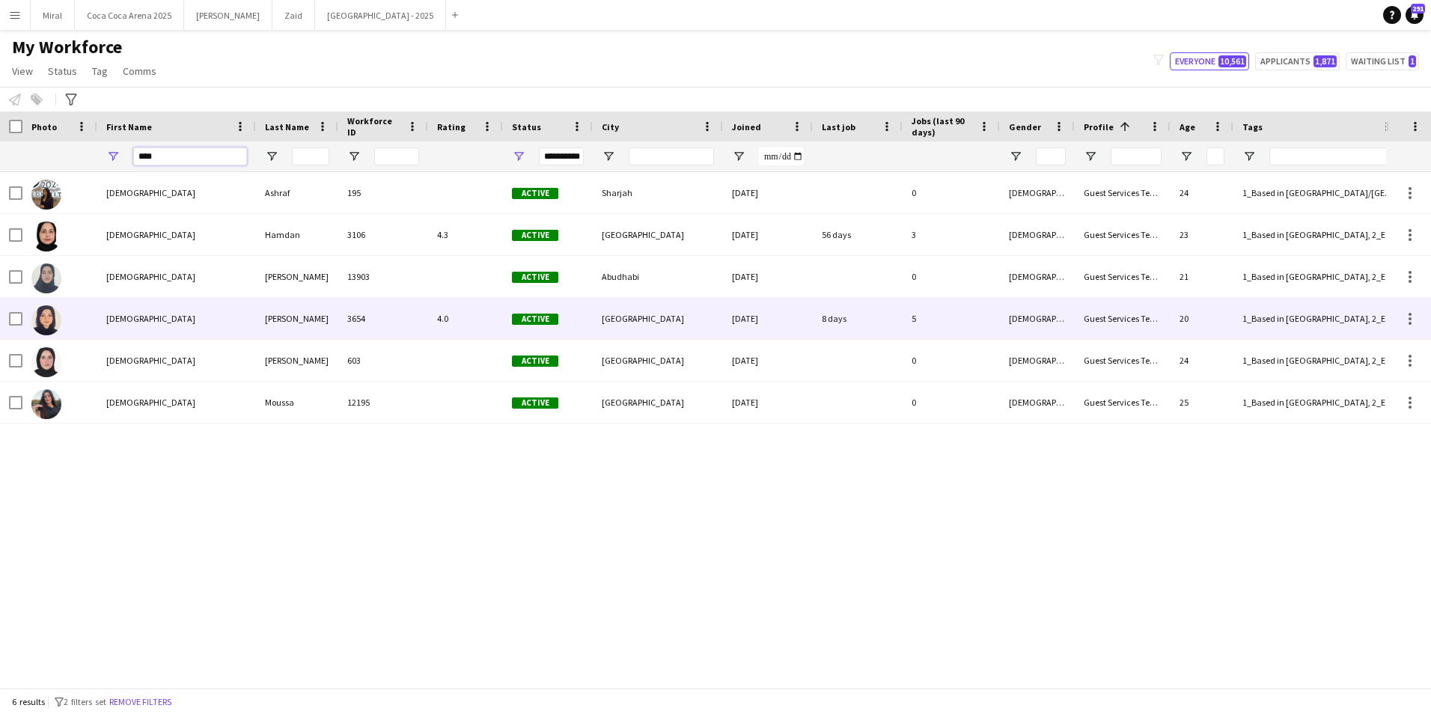
type input "****"
click at [228, 300] on div "Rama" at bounding box center [176, 318] width 159 height 41
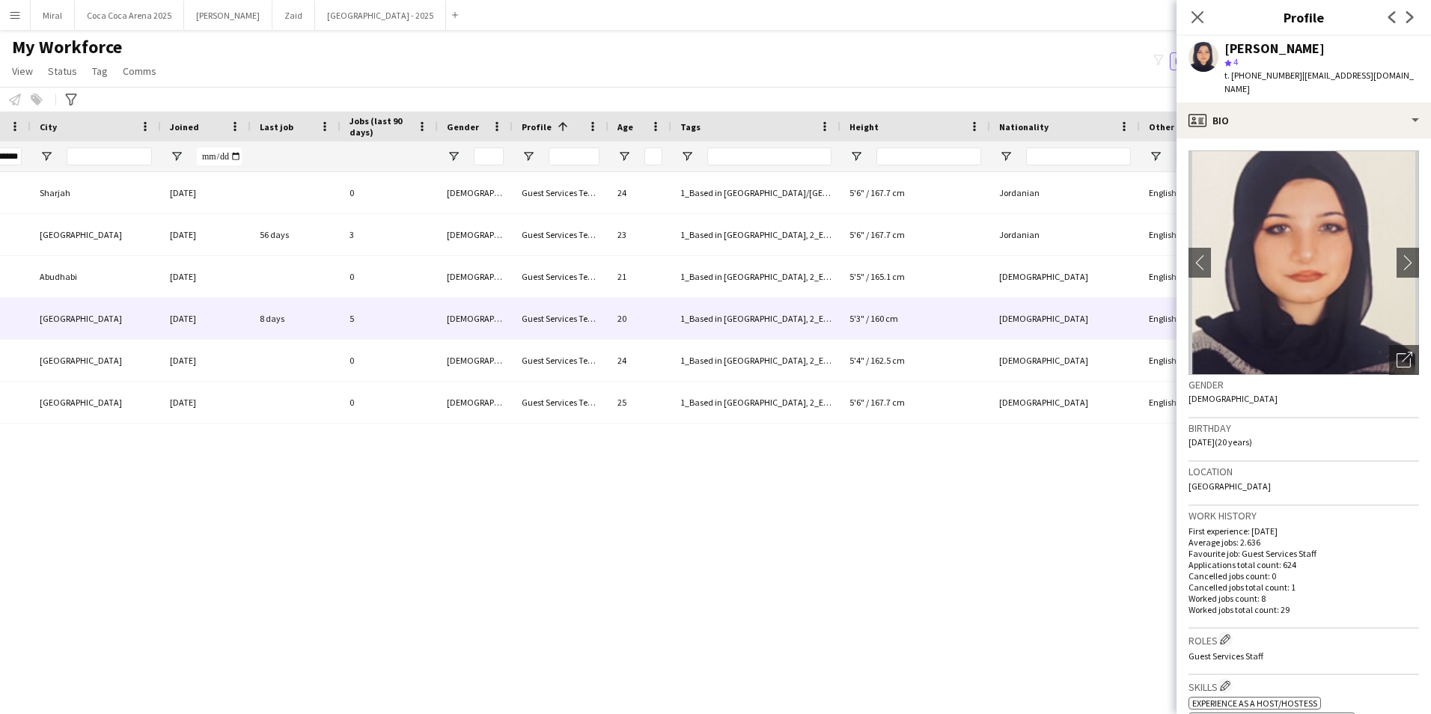
scroll to position [0, 1009]
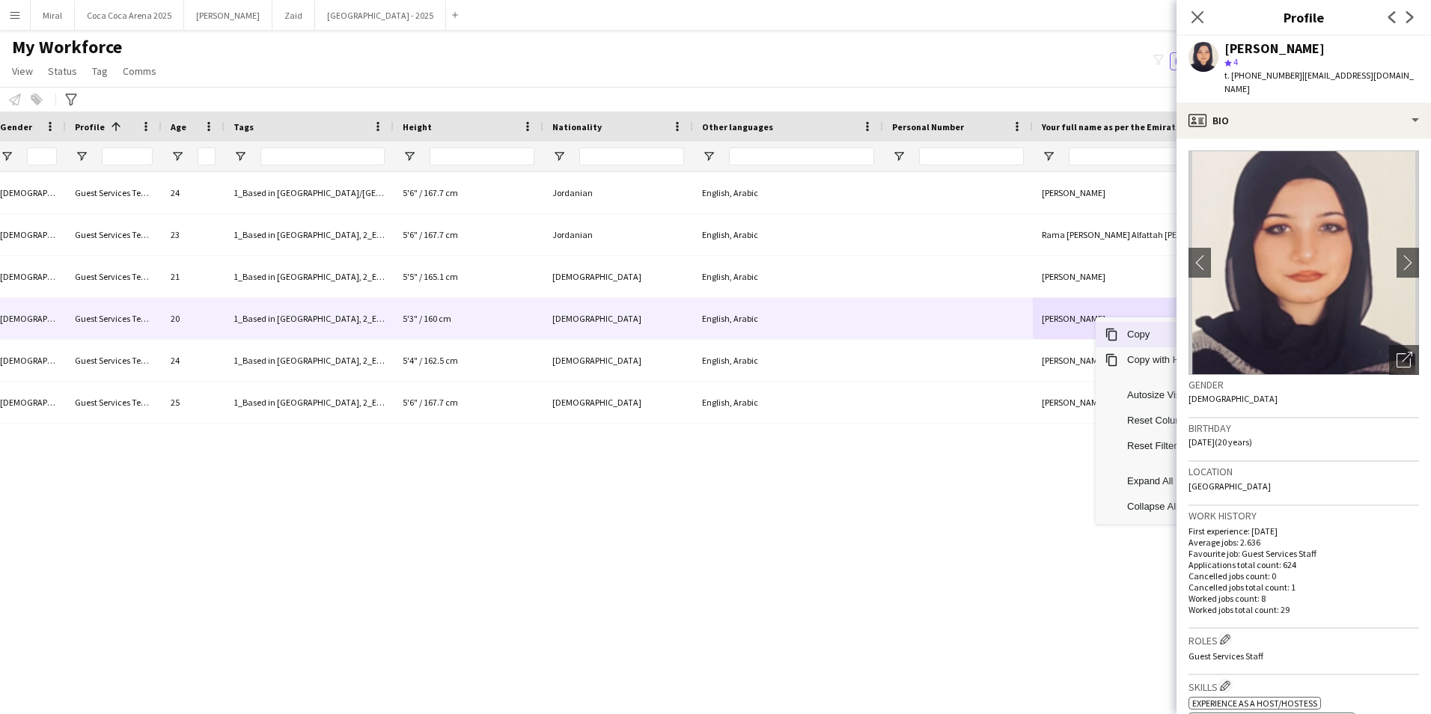
click at [1131, 335] on span "Copy" at bounding box center [1181, 334] width 127 height 25
click at [1191, 16] on icon "Close pop-in" at bounding box center [1197, 17] width 14 height 14
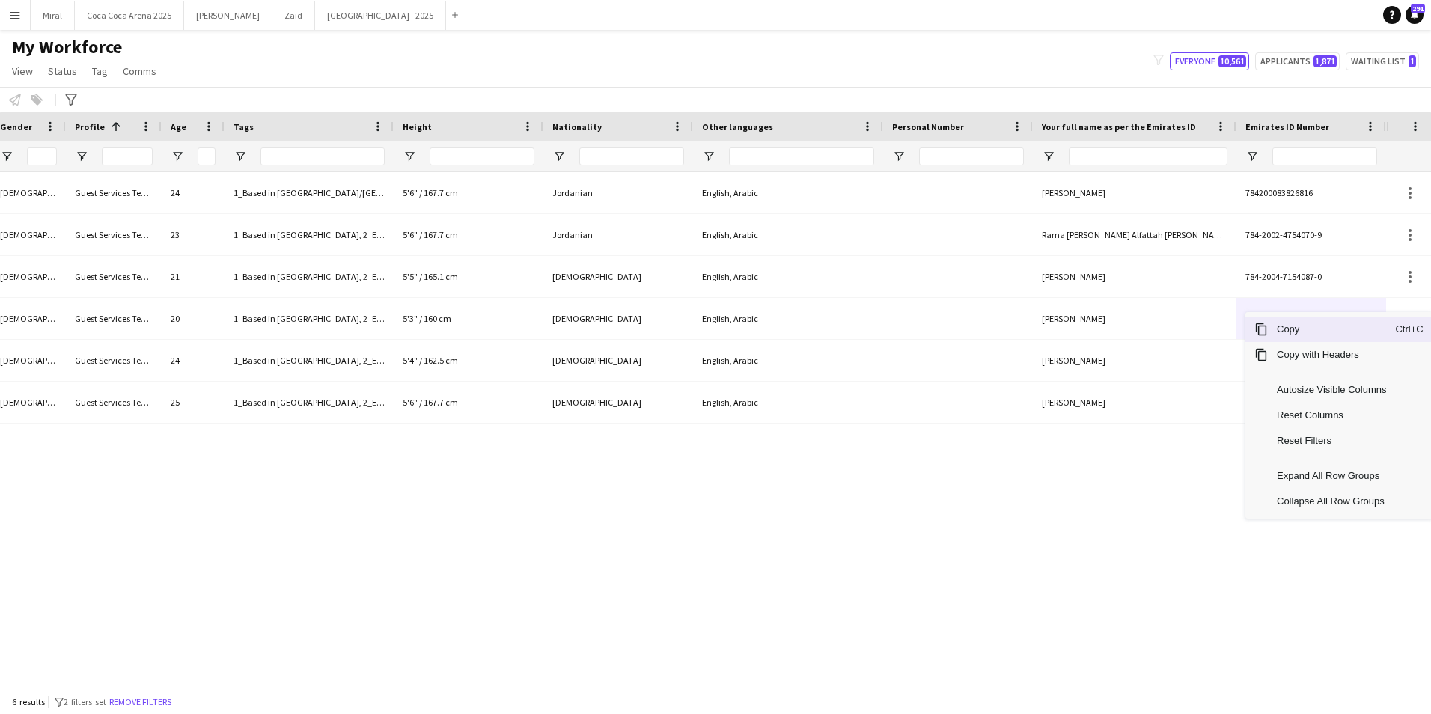
click at [1291, 329] on span "Copy" at bounding box center [1331, 329] width 127 height 25
